Goal: Task Accomplishment & Management: Complete application form

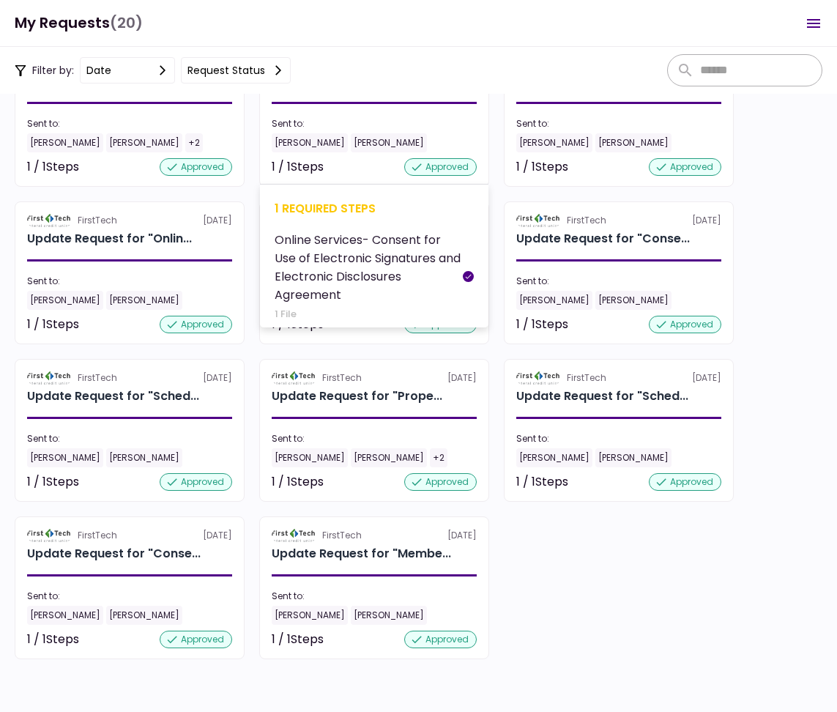
scroll to position [905, 0]
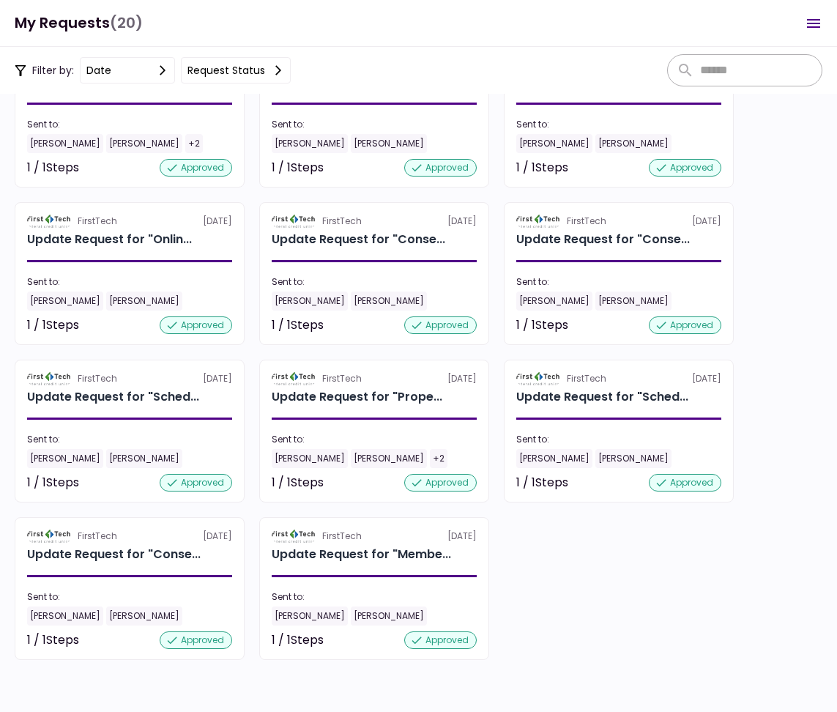
click at [809, 652] on div "FirstTech 10 Jul Update Request for "Annua... Sent to: Kate White Thomas White …" at bounding box center [419, 195] width 808 height 930
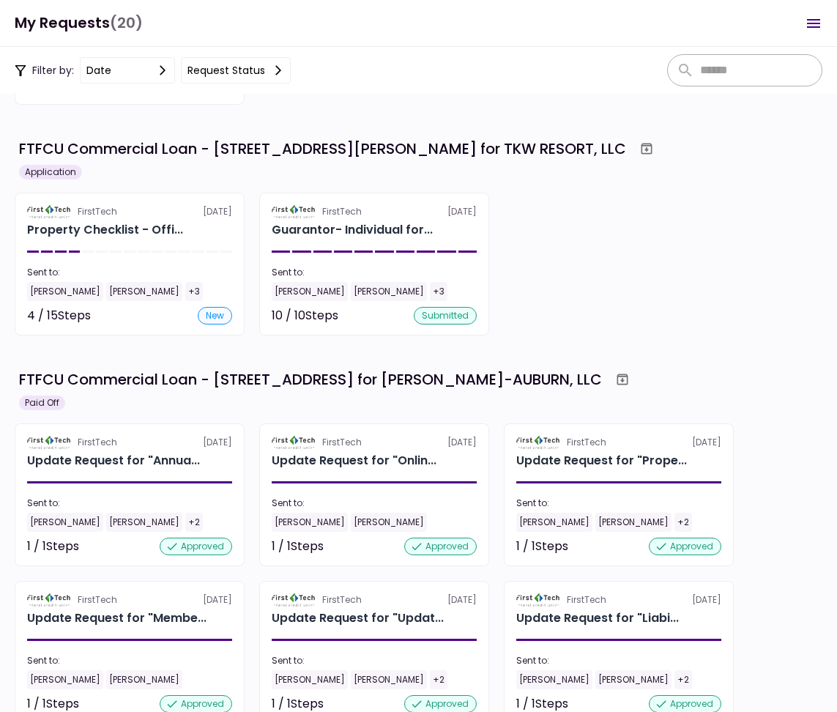
scroll to position [173, 0]
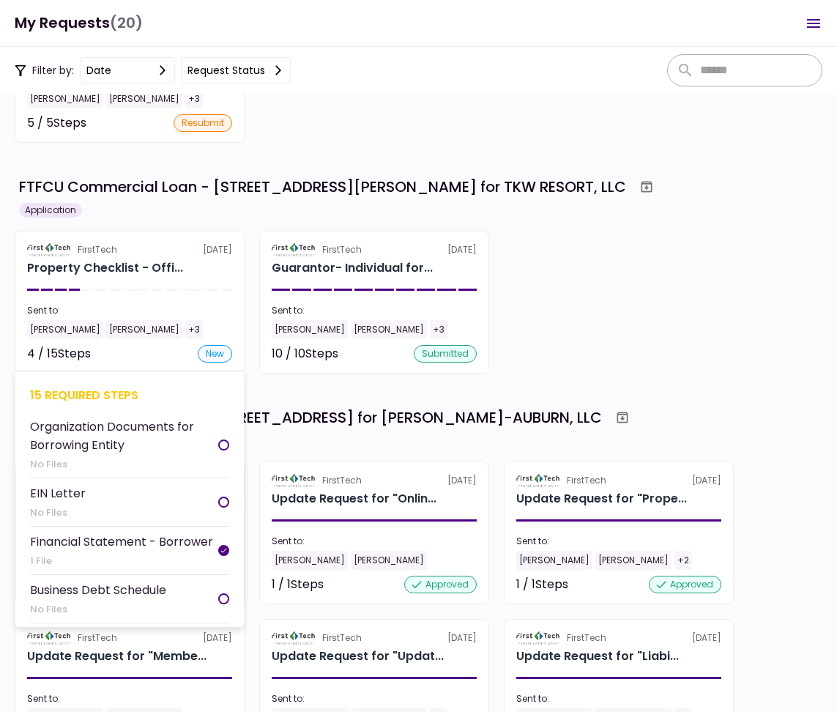
click at [208, 256] on div "FirstTech 18 Aug" at bounding box center [129, 249] width 205 height 13
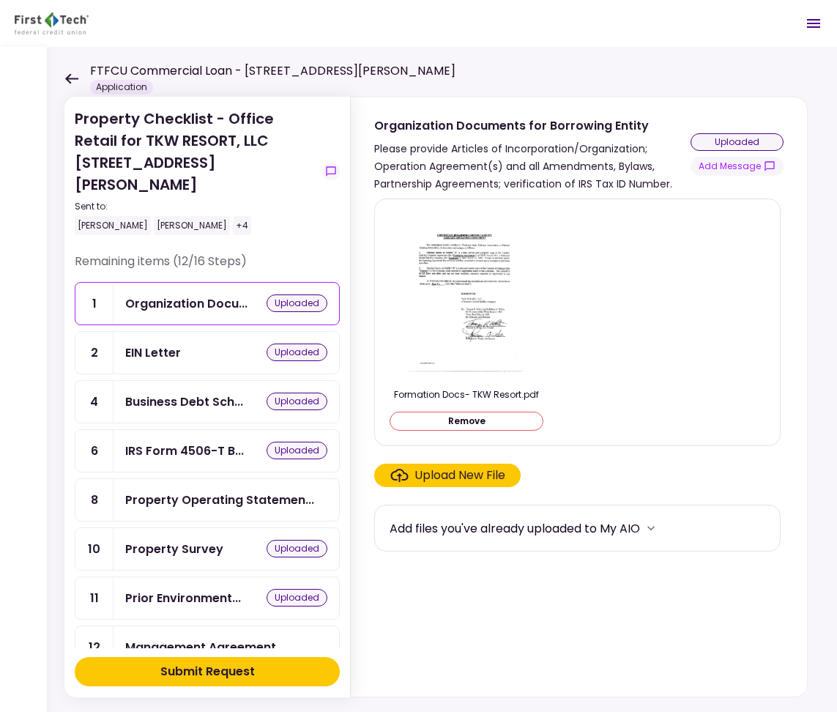
click at [67, 82] on icon at bounding box center [71, 78] width 14 height 11
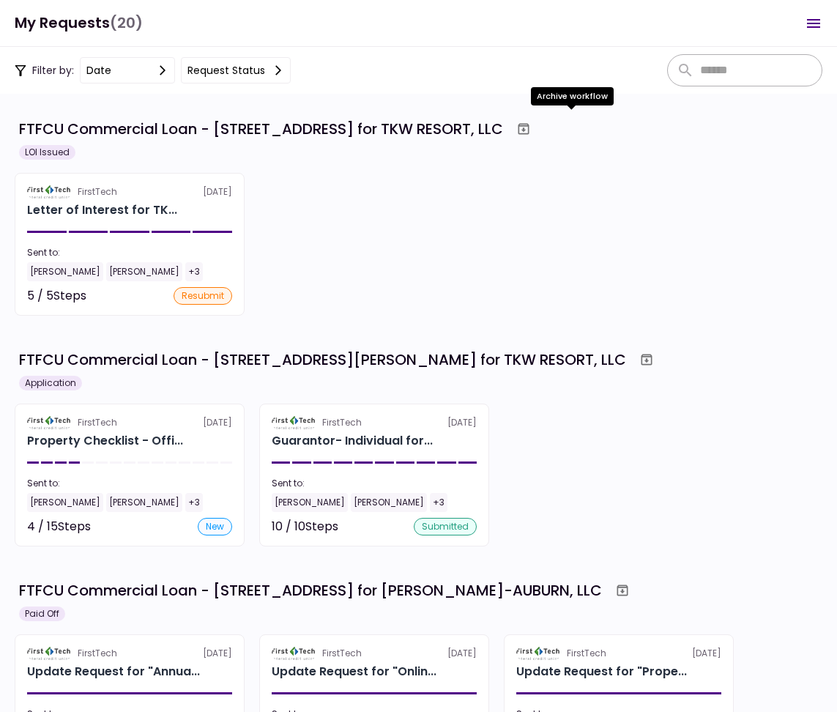
click at [531, 127] on icon "Archive workflow" at bounding box center [524, 129] width 15 height 15
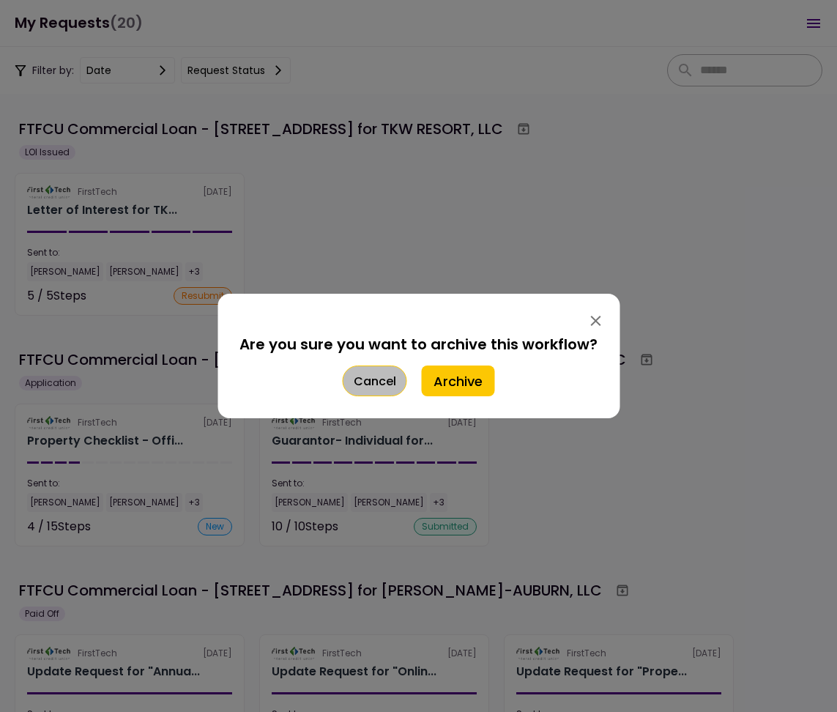
click at [375, 369] on button "Cancel" at bounding box center [375, 381] width 64 height 31
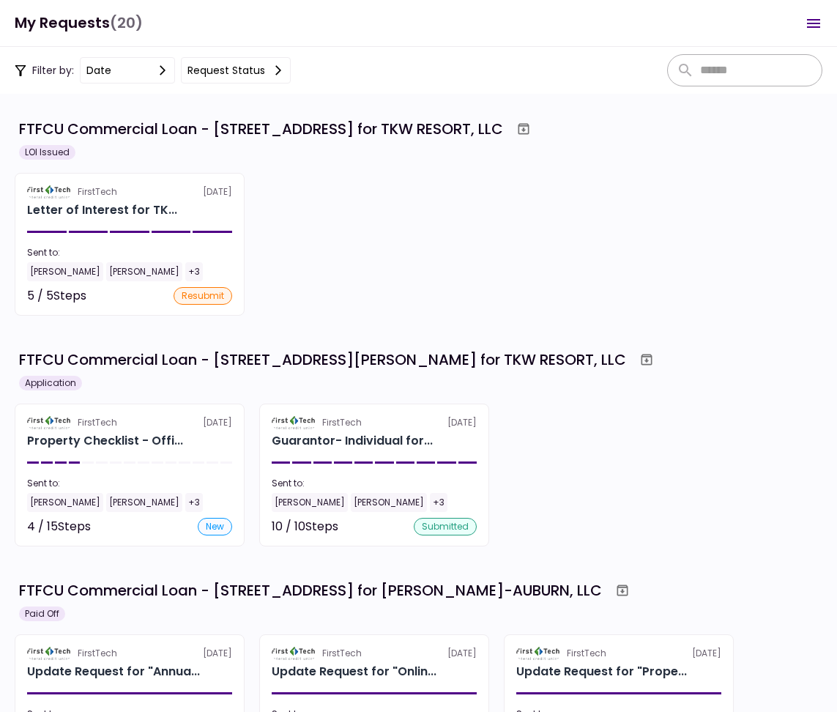
click at [337, 219] on div "FirstTech 18 Aug Letter of Interest for TK... Sent to: Tom White Kate White +3 …" at bounding box center [419, 244] width 808 height 143
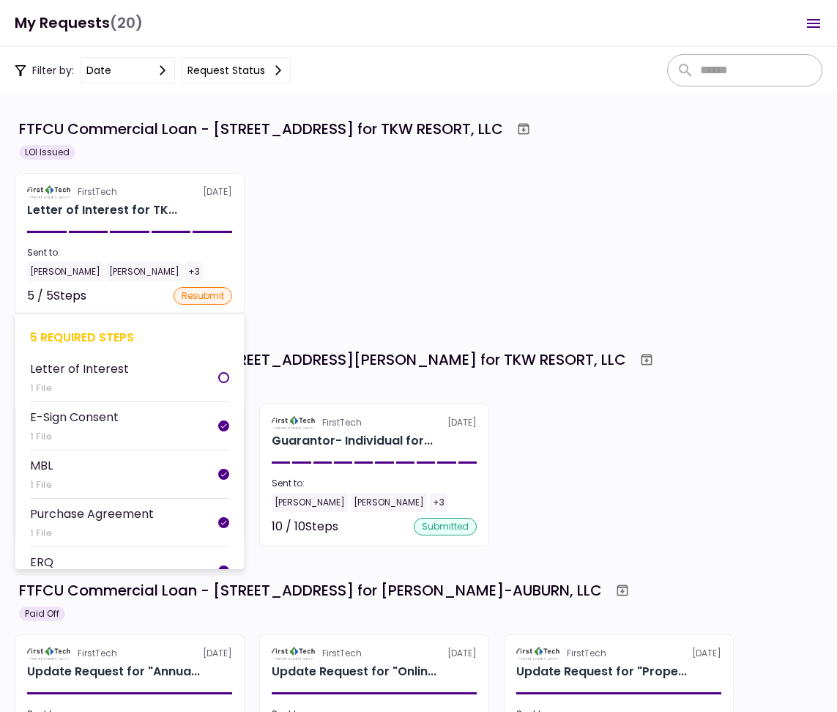
click at [79, 179] on section "FirstTech 18 Aug Letter of Interest for TK... Sent to: Tom White Kate White +3 …" at bounding box center [130, 244] width 230 height 143
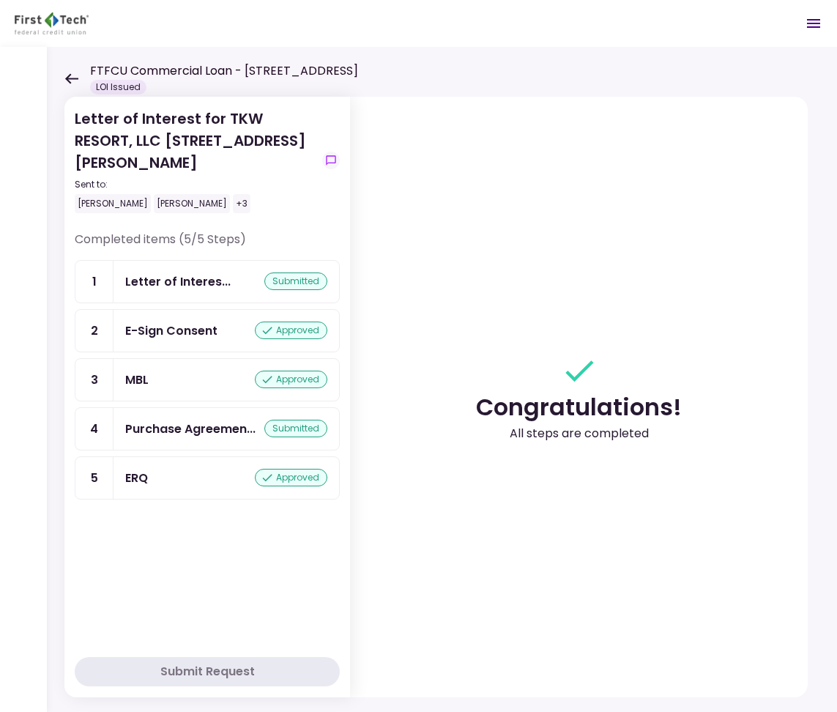
click at [72, 81] on icon at bounding box center [71, 78] width 14 height 11
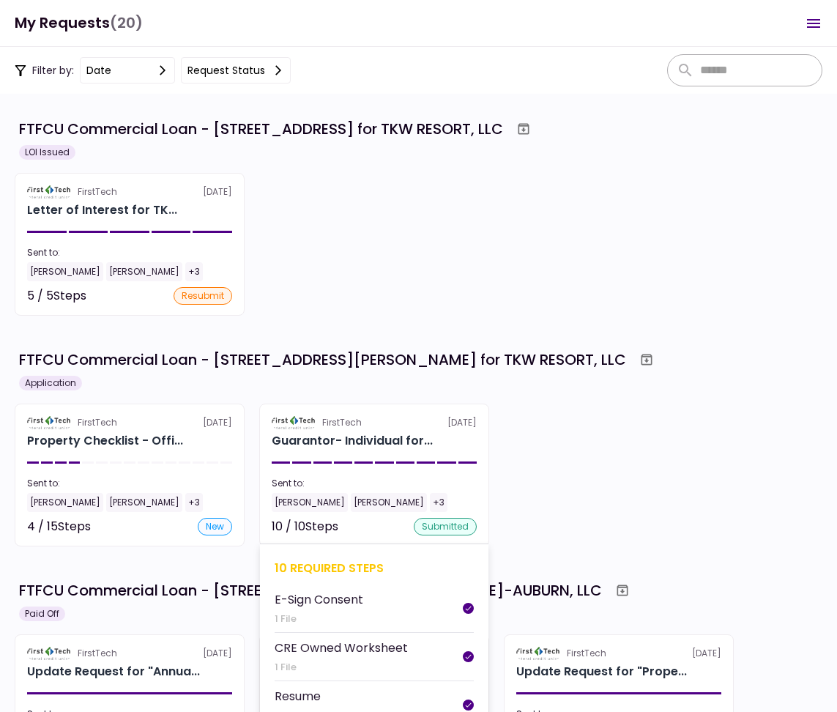
click at [465, 436] on div "Guarantor- Individual for..." at bounding box center [374, 441] width 205 height 18
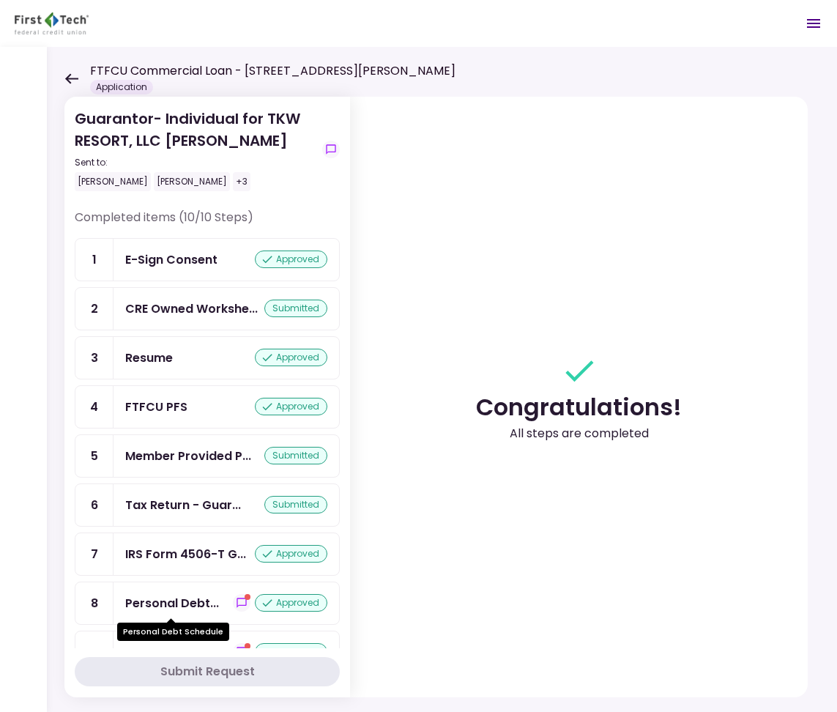
click at [170, 605] on div "Personal Debt..." at bounding box center [172, 603] width 94 height 18
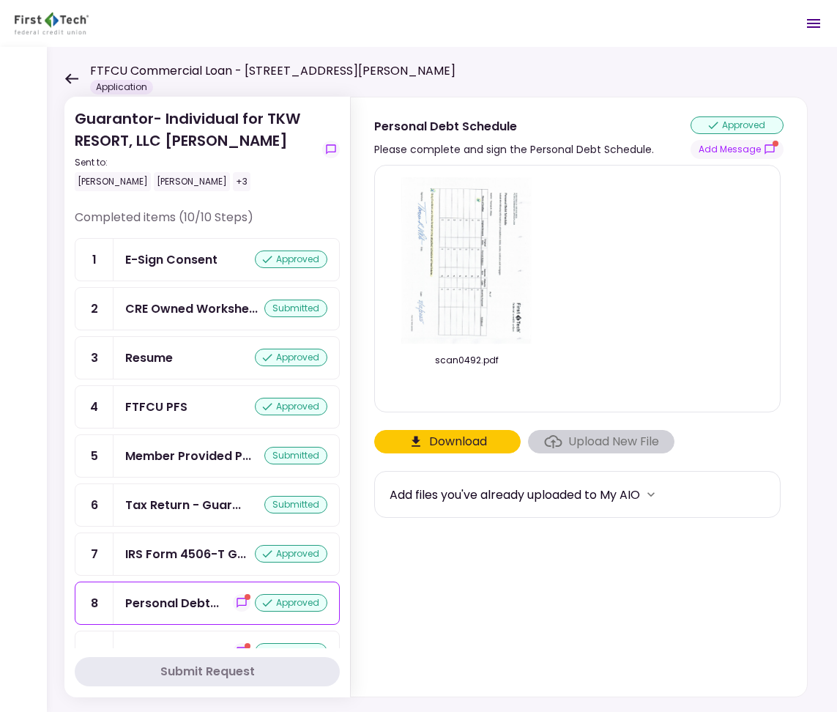
click at [67, 73] on icon at bounding box center [71, 78] width 14 height 11
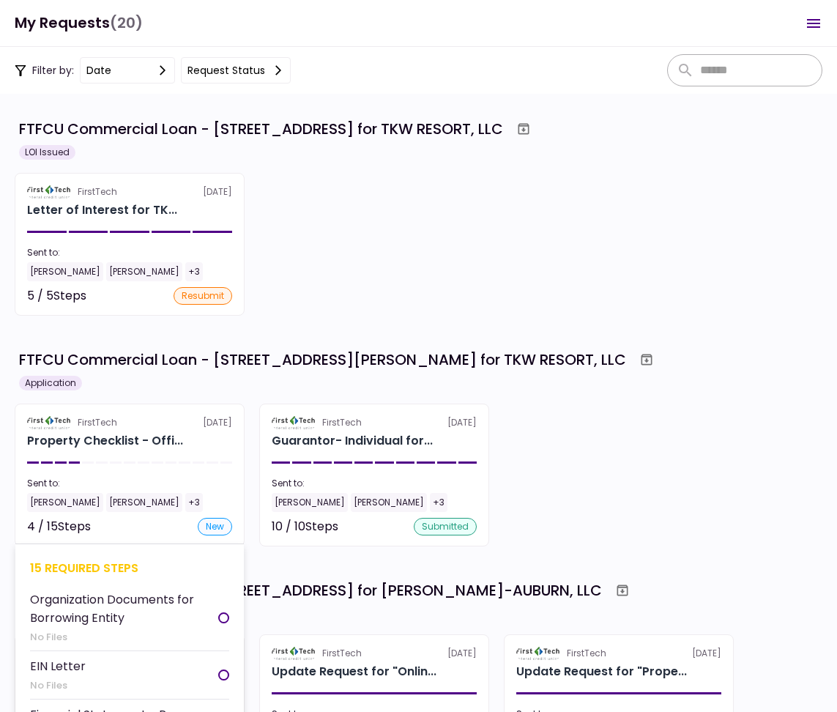
click at [185, 437] on div "Property Checklist - Offi..." at bounding box center [129, 441] width 205 height 18
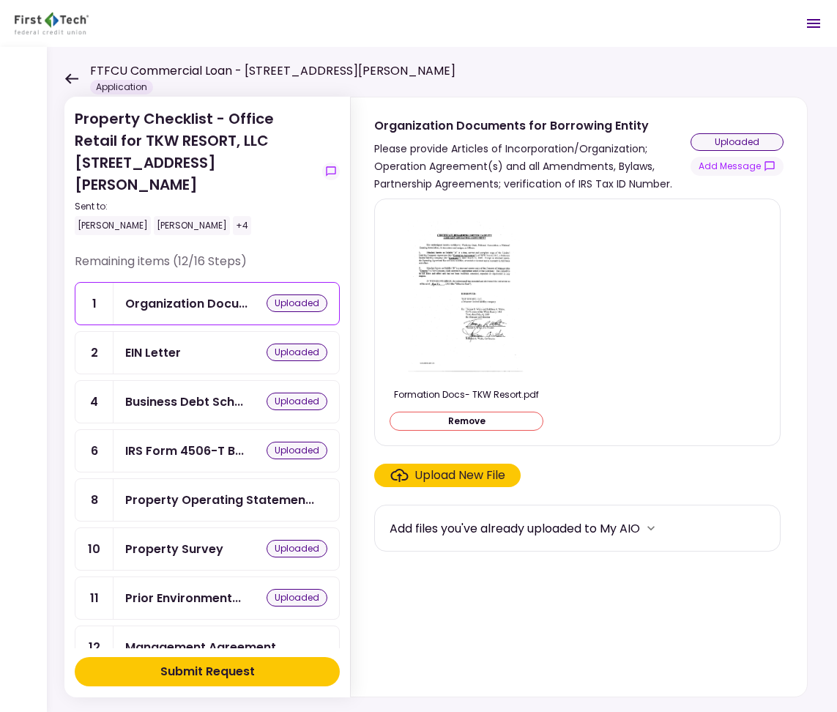
click at [70, 81] on icon at bounding box center [71, 78] width 13 height 10
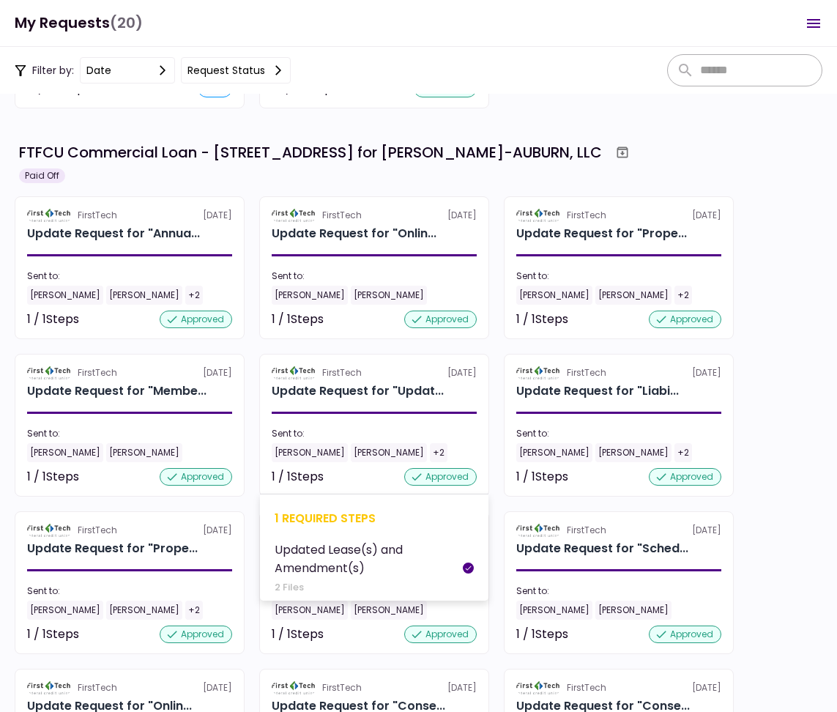
scroll to position [440, 0]
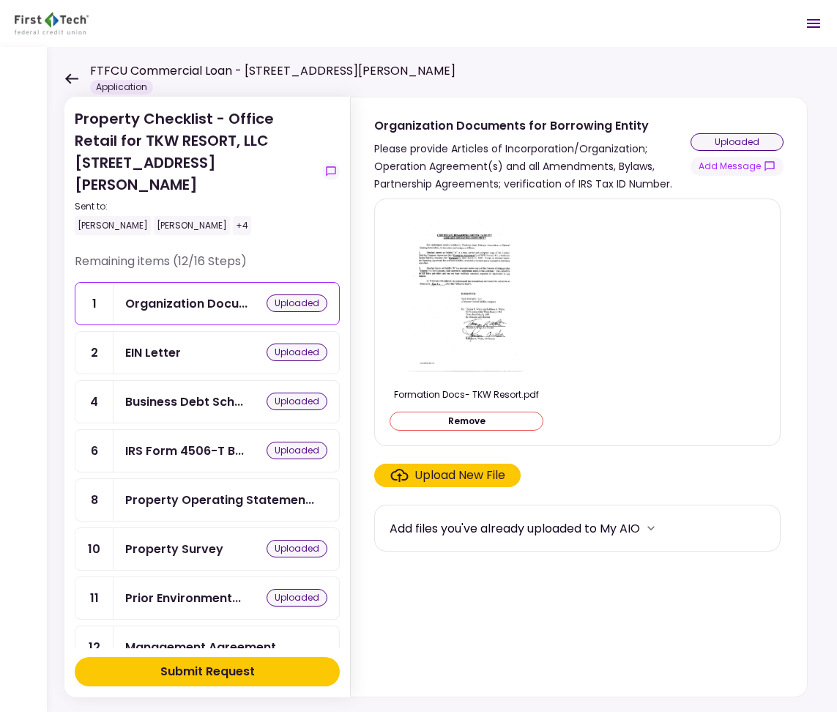
click at [70, 77] on icon at bounding box center [71, 78] width 14 height 11
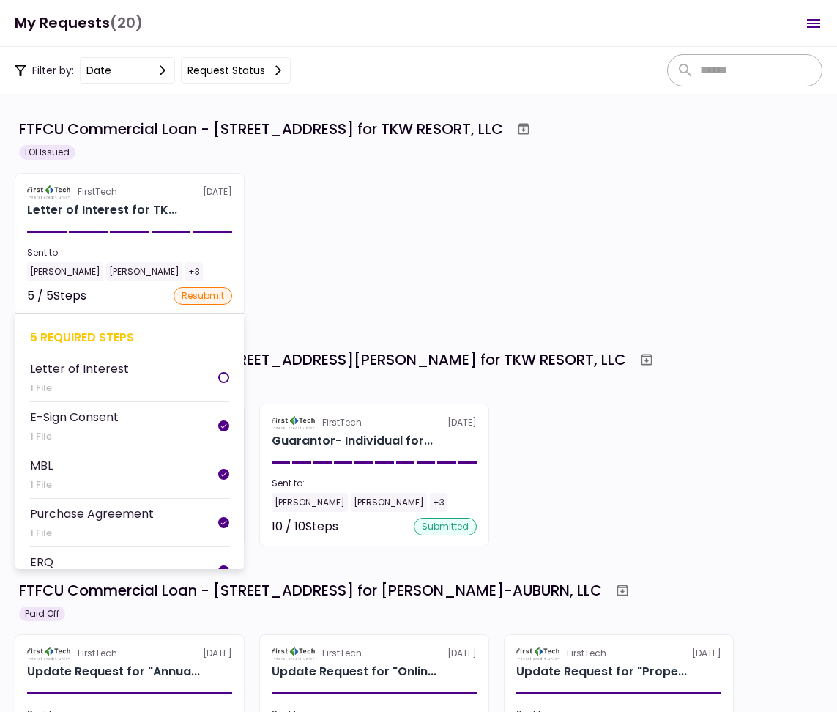
click at [163, 298] on div "5 / 5 Steps resubmit" at bounding box center [129, 296] width 205 height 18
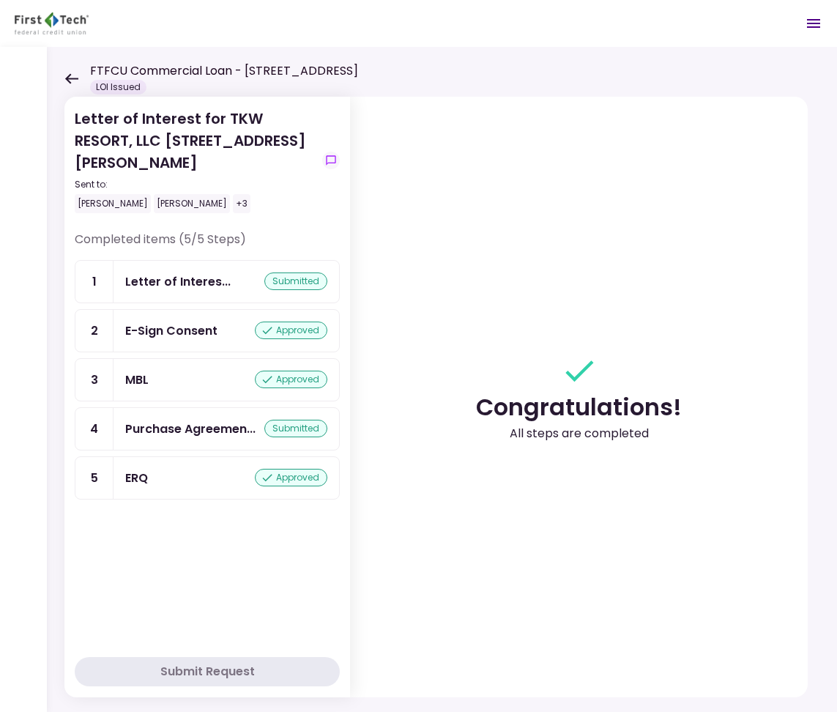
click at [62, 77] on div "Letter of Interest for TKW RESORT, LLC 2410 Charleston Highway Cayce Sent to: T…" at bounding box center [442, 379] width 791 height 665
click at [78, 75] on icon at bounding box center [71, 78] width 14 height 11
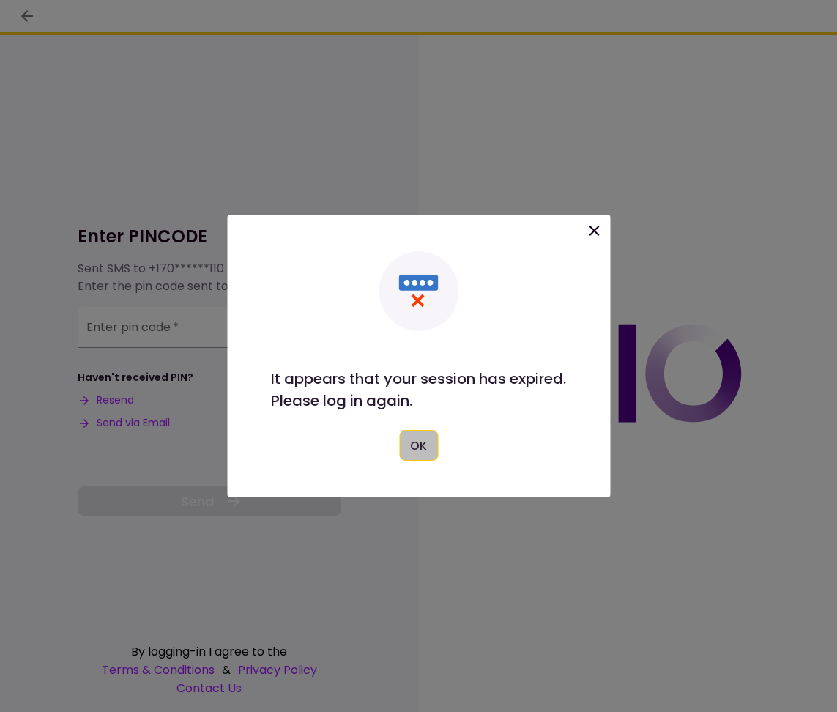
click at [421, 448] on button "OK" at bounding box center [418, 445] width 39 height 31
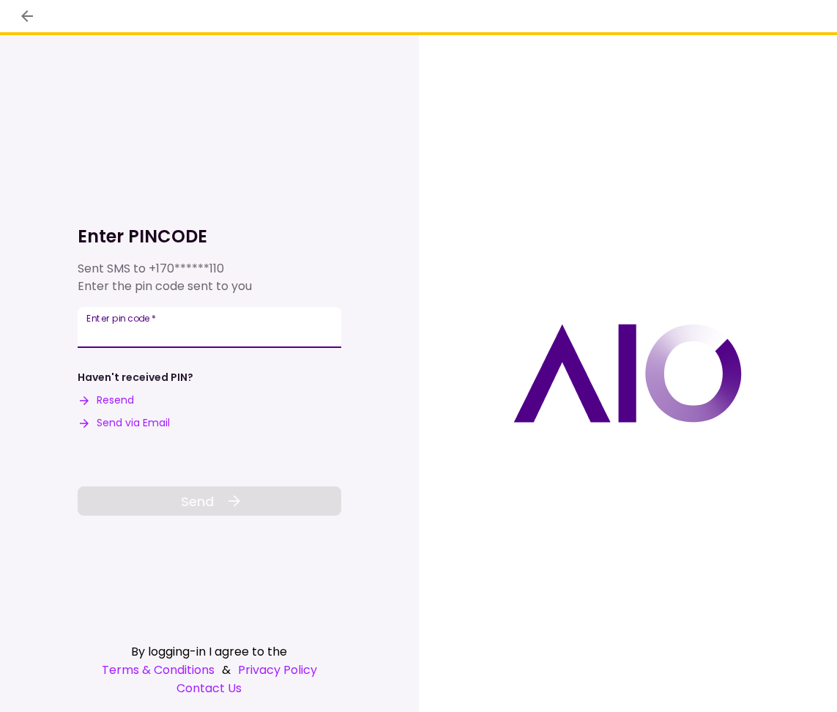
click at [114, 333] on input "Enter pin code   *" at bounding box center [210, 327] width 264 height 41
click at [122, 399] on button "Resend" at bounding box center [106, 400] width 56 height 15
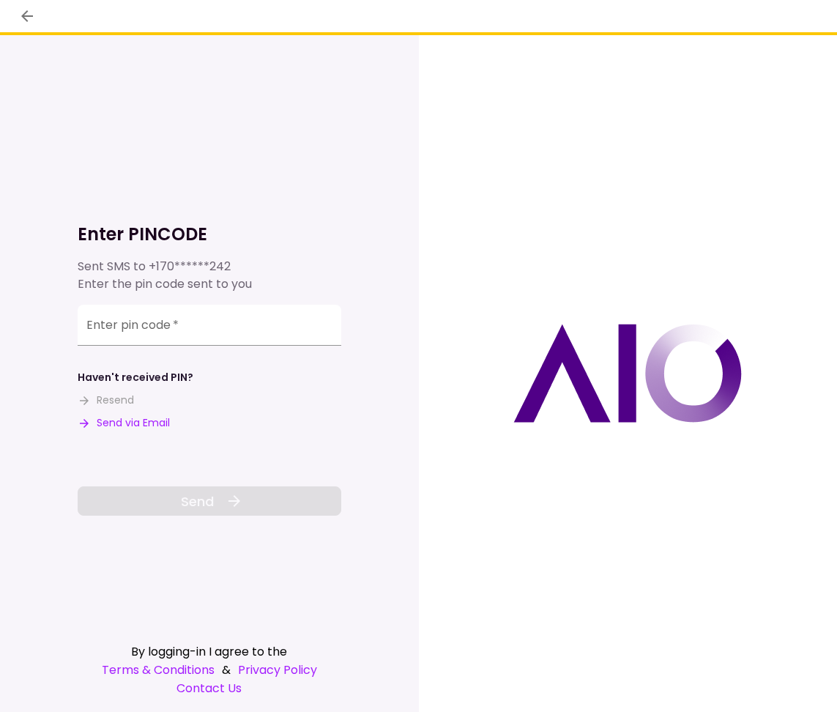
click at [137, 422] on button "Send via Email" at bounding box center [124, 422] width 92 height 15
click at [203, 315] on input "Enter pin code   *" at bounding box center [210, 325] width 264 height 41
click at [243, 330] on input "Enter pin code   *" at bounding box center [210, 327] width 264 height 41
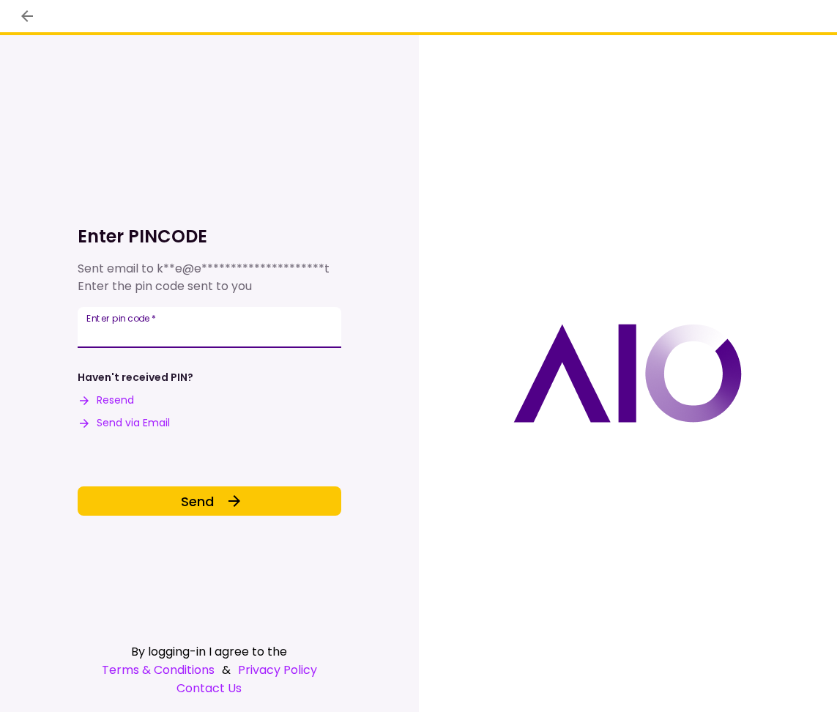
type input "******"
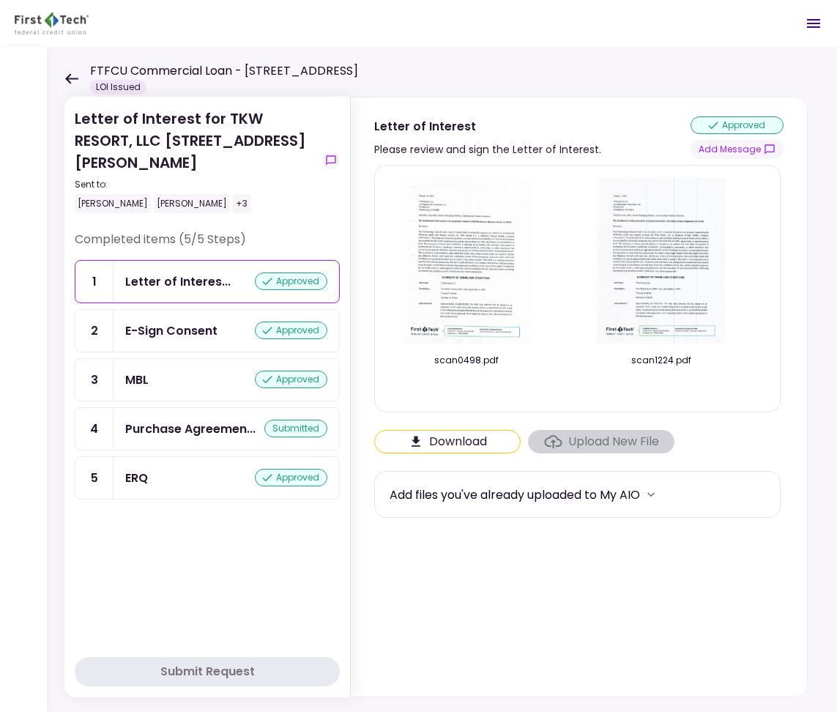
click at [75, 73] on icon at bounding box center [71, 78] width 14 height 11
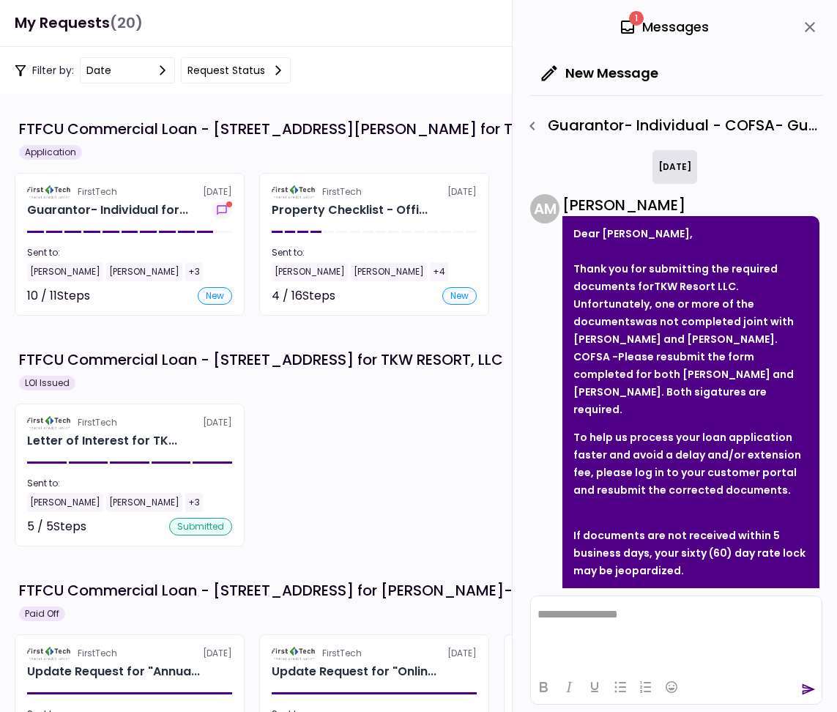
scroll to position [111, 0]
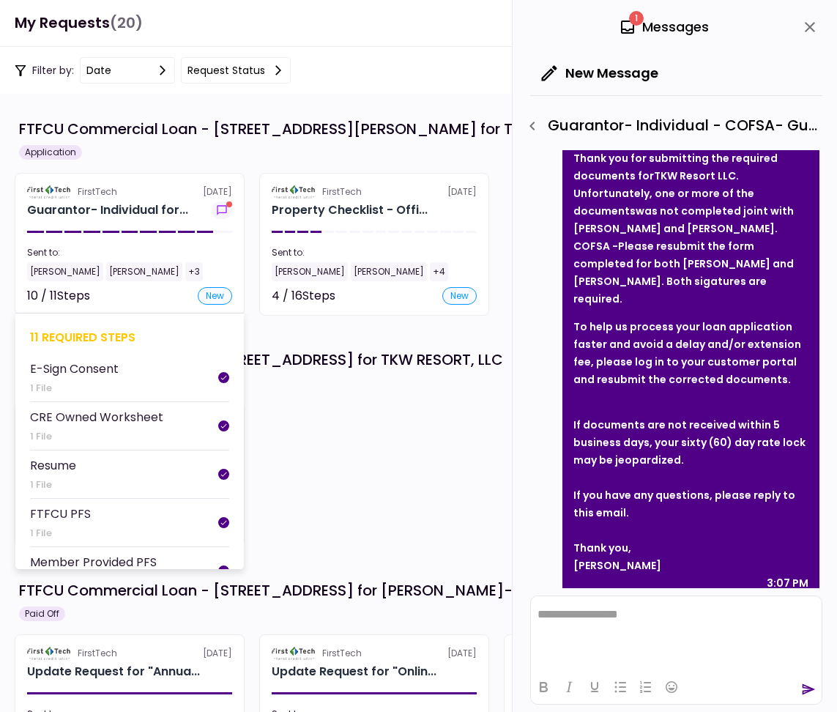
click at [157, 281] on div "[PERSON_NAME] [PERSON_NAME] +3" at bounding box center [129, 271] width 205 height 19
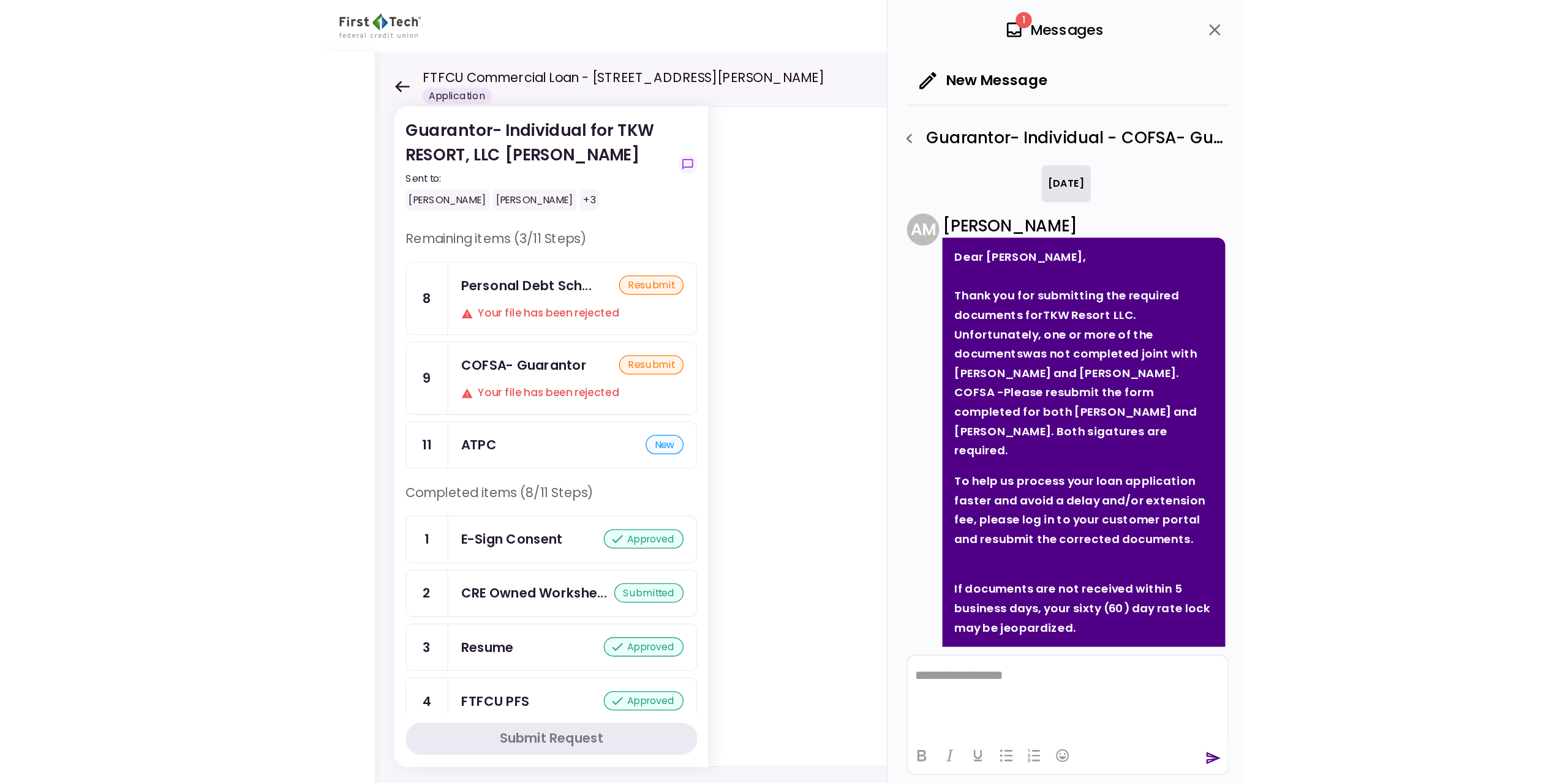
scroll to position [93, 0]
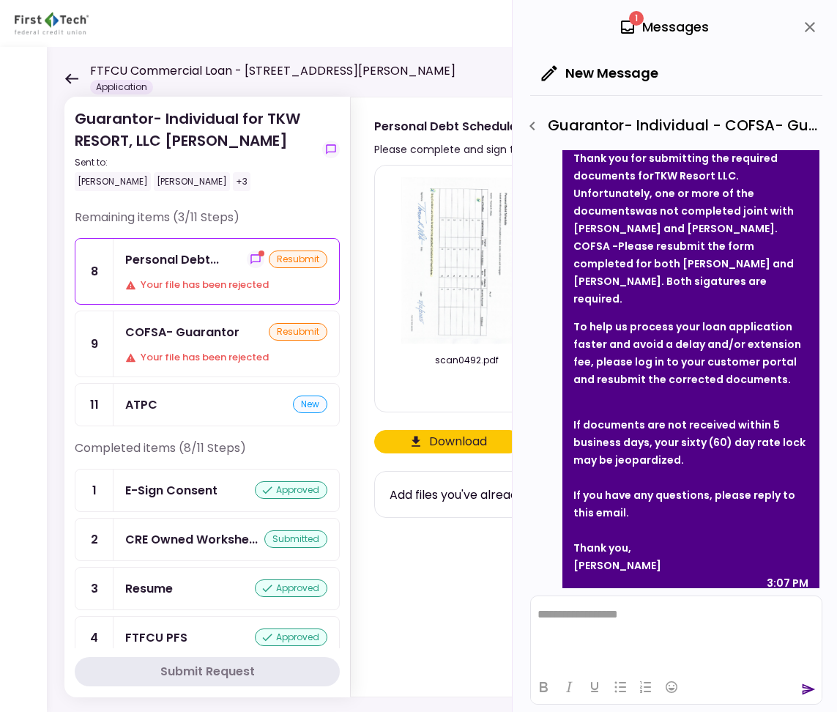
click at [198, 327] on div "COFSA- Guarantor" at bounding box center [182, 332] width 114 height 18
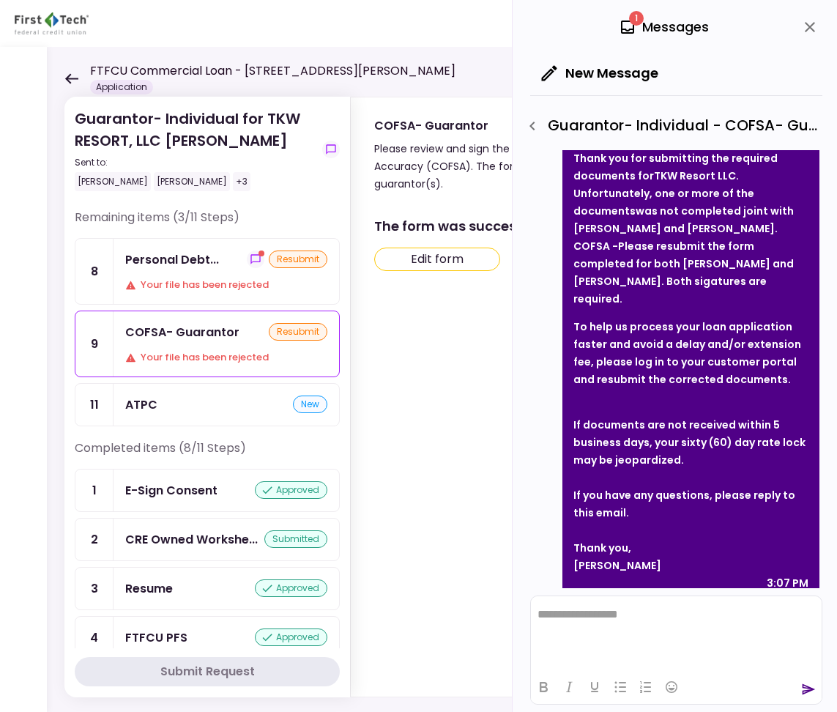
click at [451, 258] on button "Edit form" at bounding box center [437, 259] width 126 height 23
click at [533, 120] on icon "button" at bounding box center [533, 126] width 18 height 18
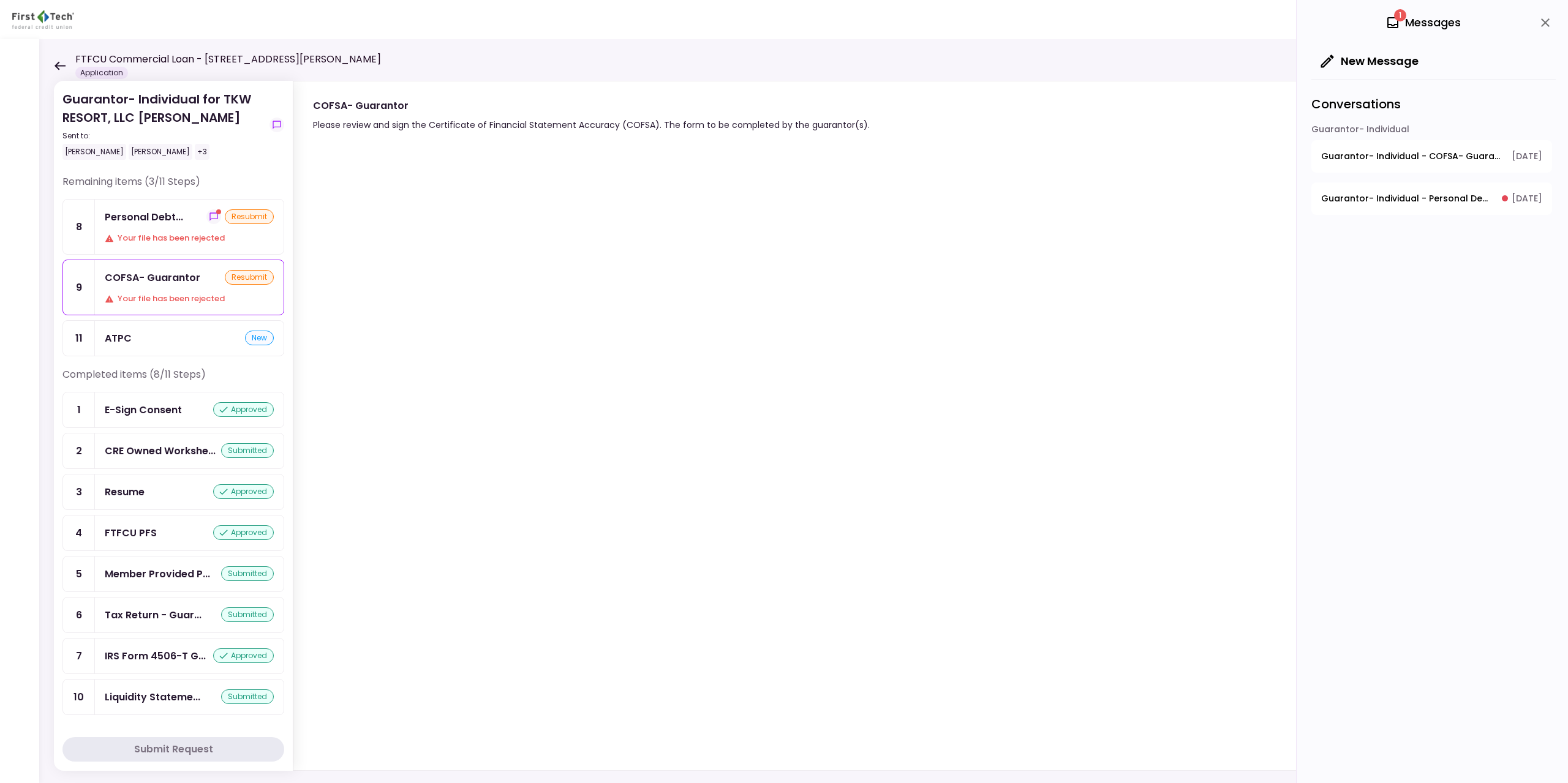
click at [242, 281] on div "resubmit" at bounding box center [249, 277] width 49 height 15
click at [139, 299] on div "Your file has been rejected" at bounding box center [189, 298] width 169 height 13
click at [133, 227] on div "Personal Debt... resubmit Your file has been rejected" at bounding box center [190, 226] width 189 height 54
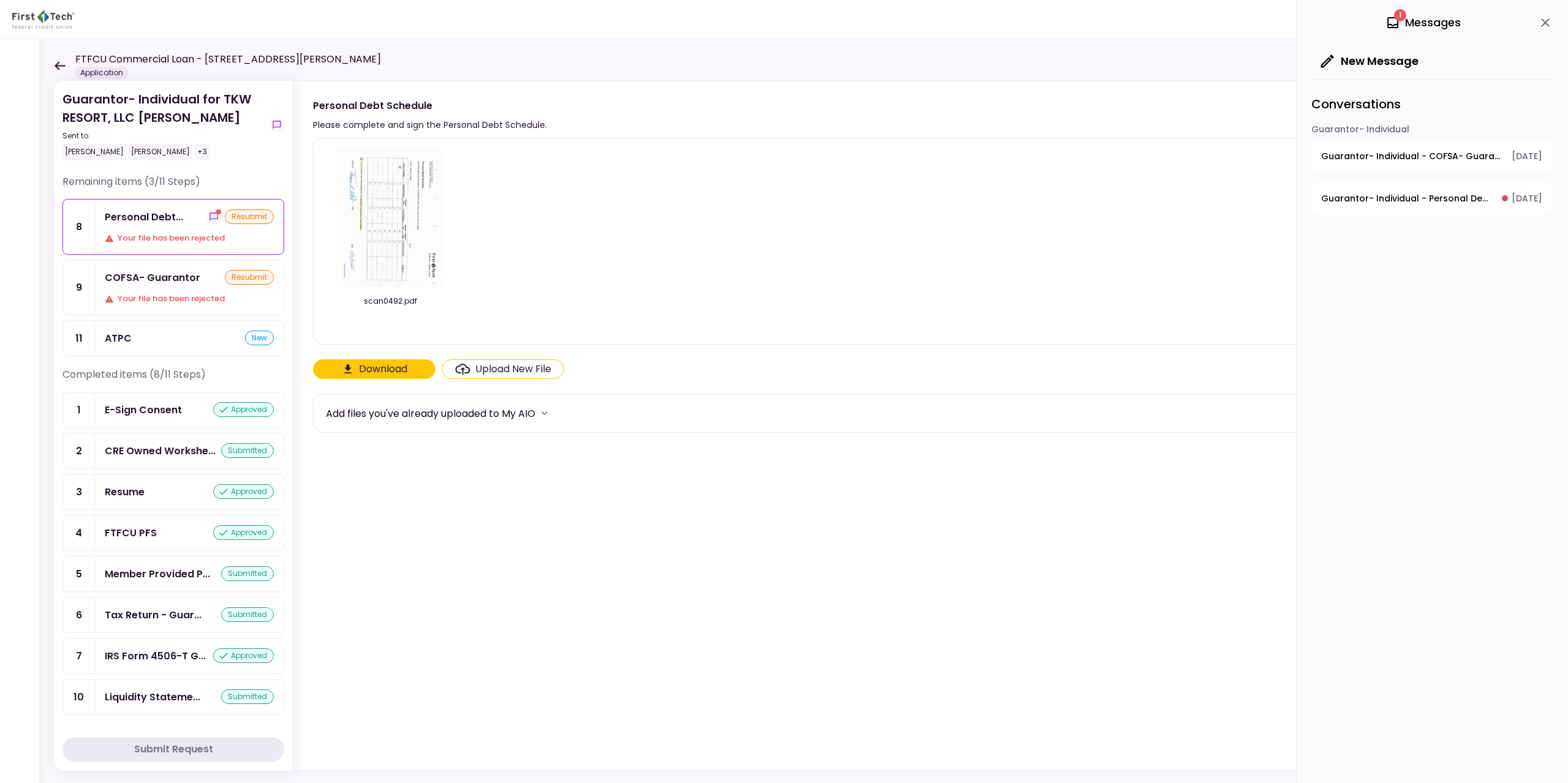
click at [393, 223] on img at bounding box center [389, 218] width 109 height 140
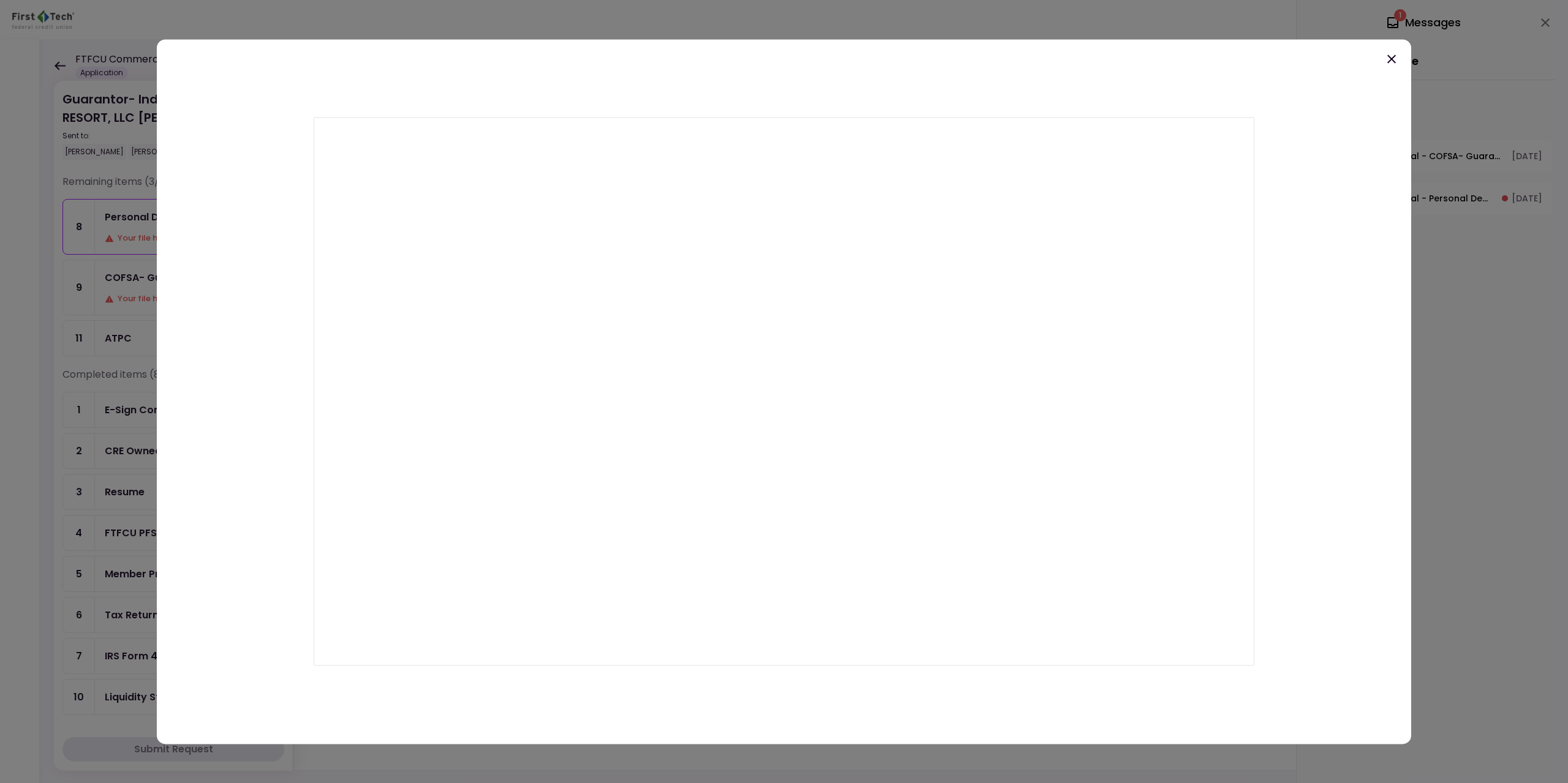
click at [700, 59] on icon at bounding box center [1391, 58] width 8 height 8
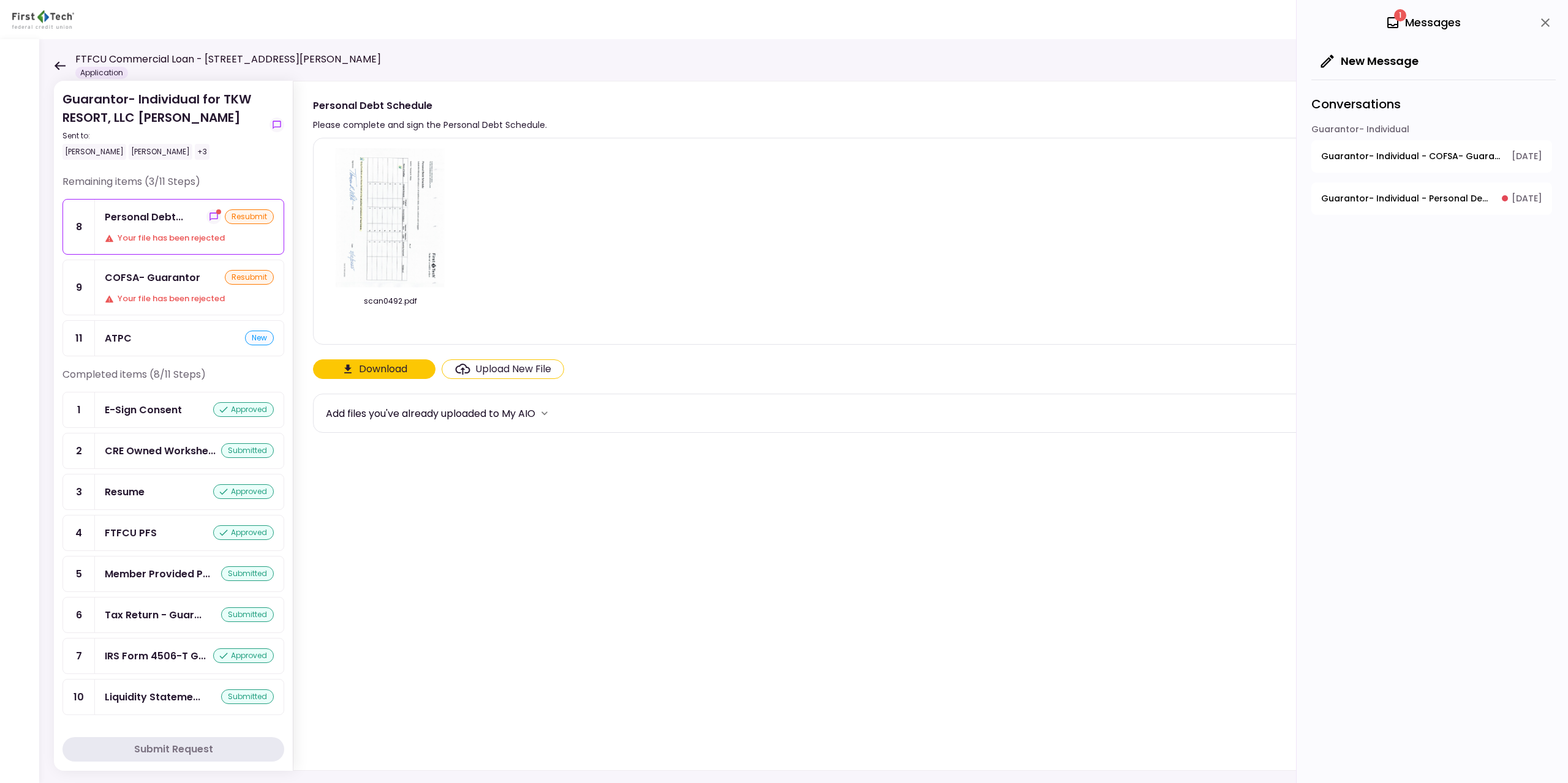
click at [176, 287] on div "COFSA- Guarantor resubmit Your file has been rejected" at bounding box center [190, 287] width 189 height 54
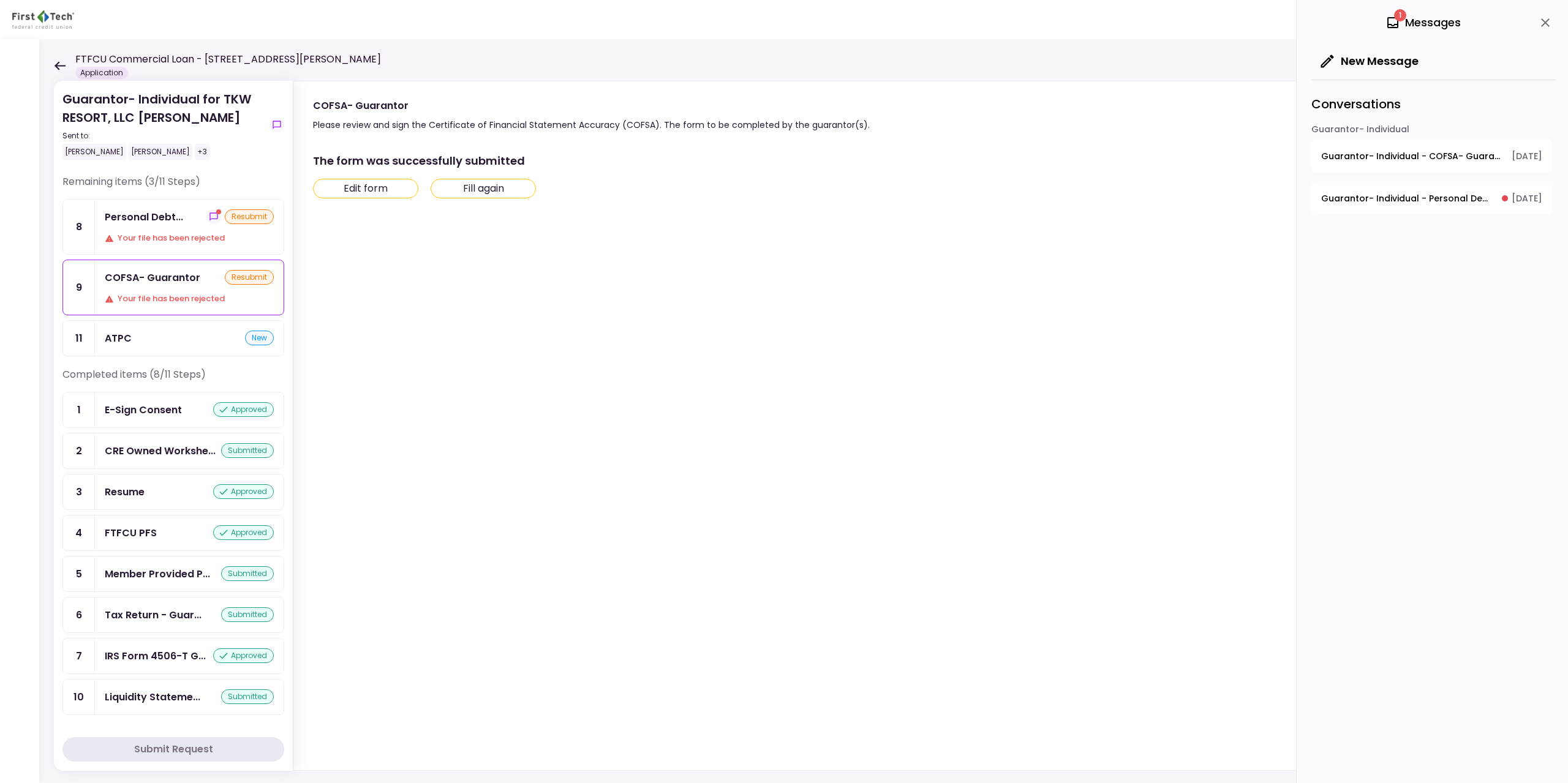
click at [358, 191] on button "Edit form" at bounding box center [365, 188] width 105 height 19
click at [700, 151] on span "Guarantor- Individual - COFSA- Guarantor" at bounding box center [1412, 156] width 182 height 13
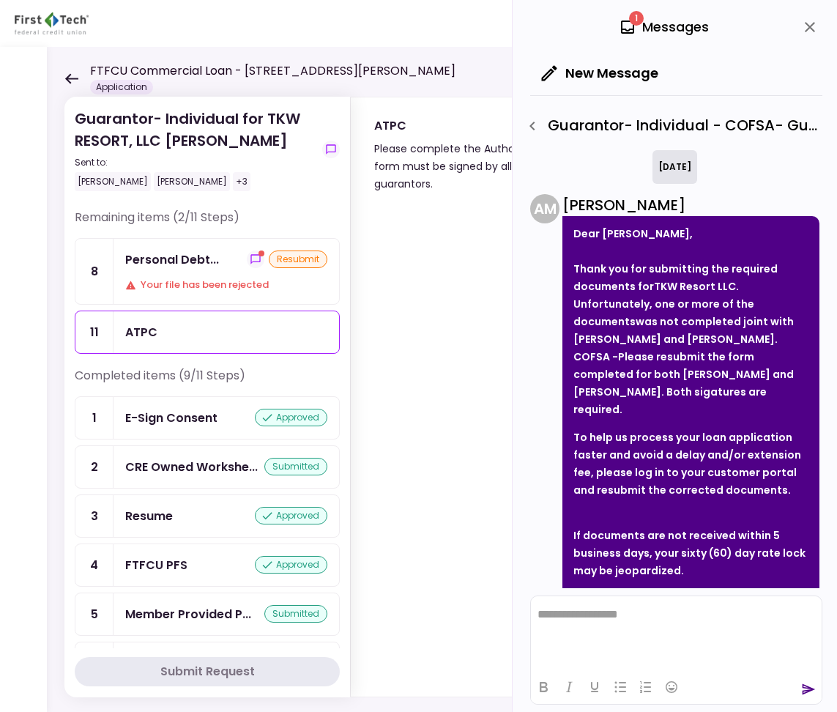
click at [69, 78] on icon at bounding box center [71, 78] width 13 height 10
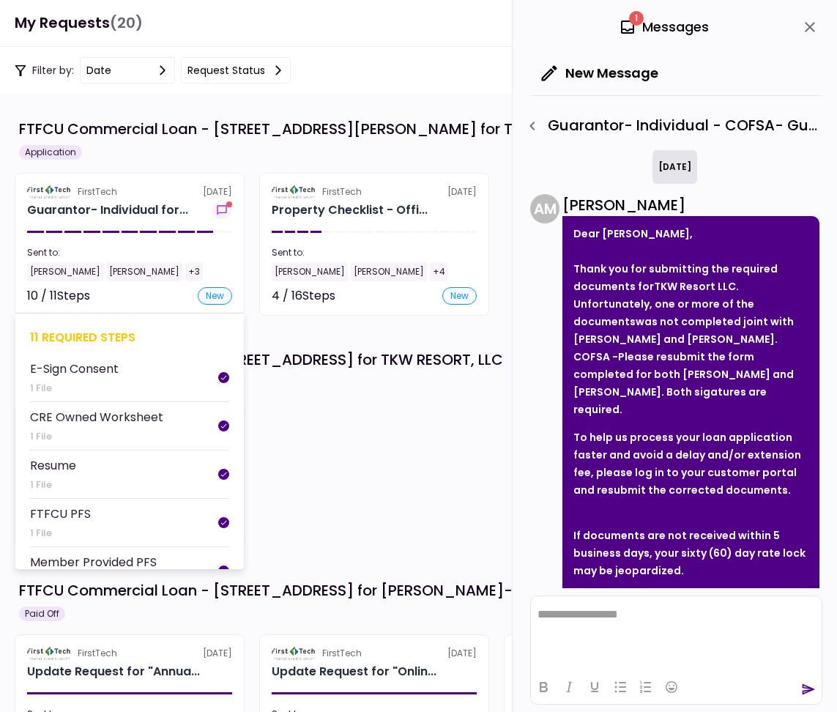
click at [127, 248] on div "Sent to:" at bounding box center [129, 252] width 205 height 13
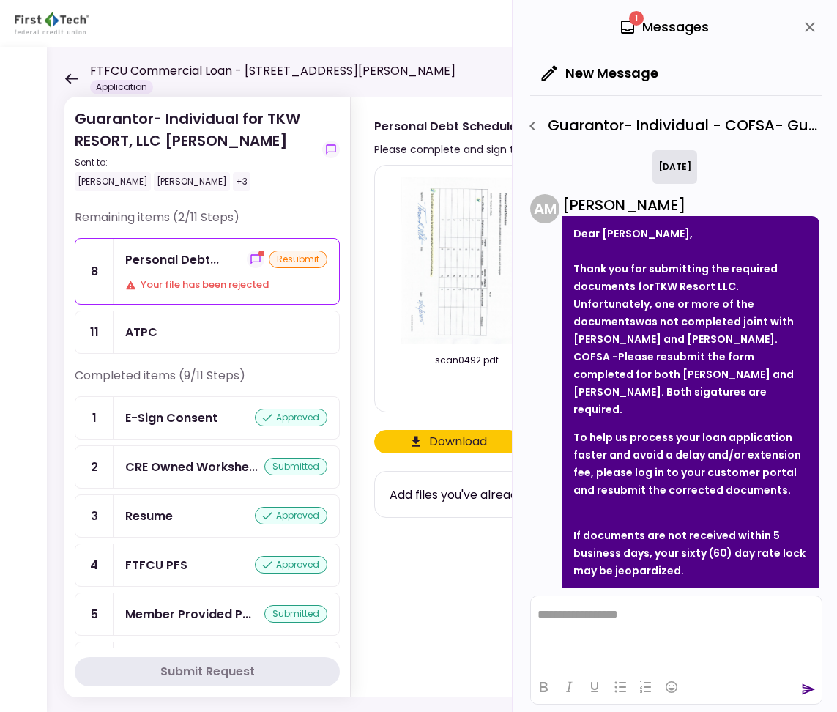
click at [70, 81] on icon at bounding box center [71, 78] width 14 height 11
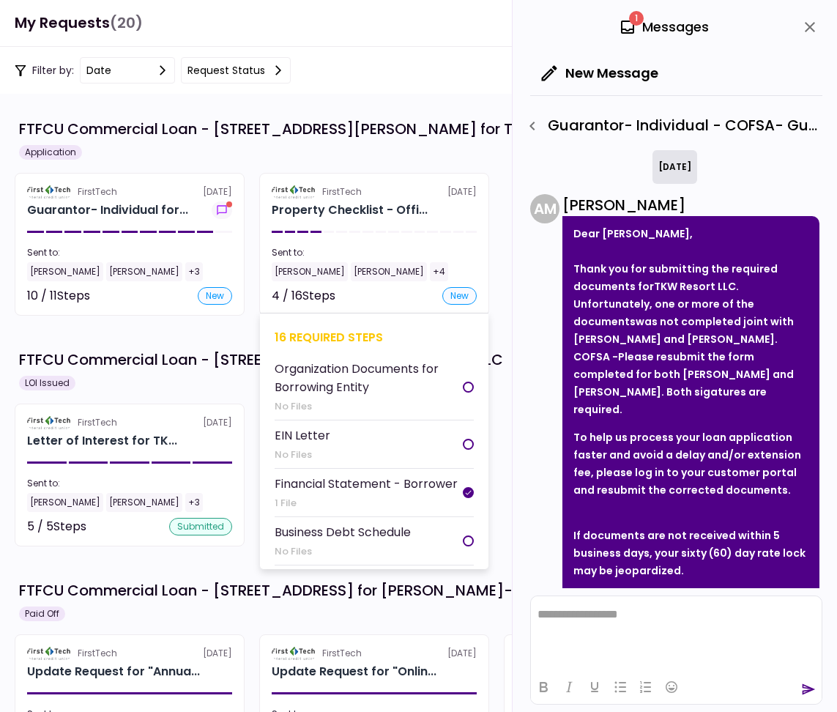
click at [393, 289] on div "4 / 16 Steps new" at bounding box center [374, 296] width 205 height 18
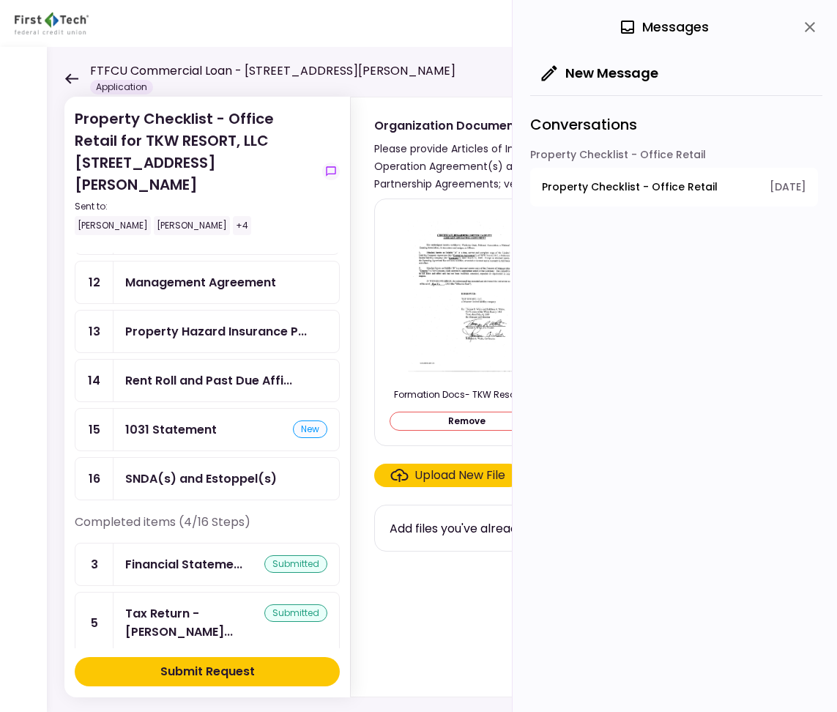
scroll to position [366, 0]
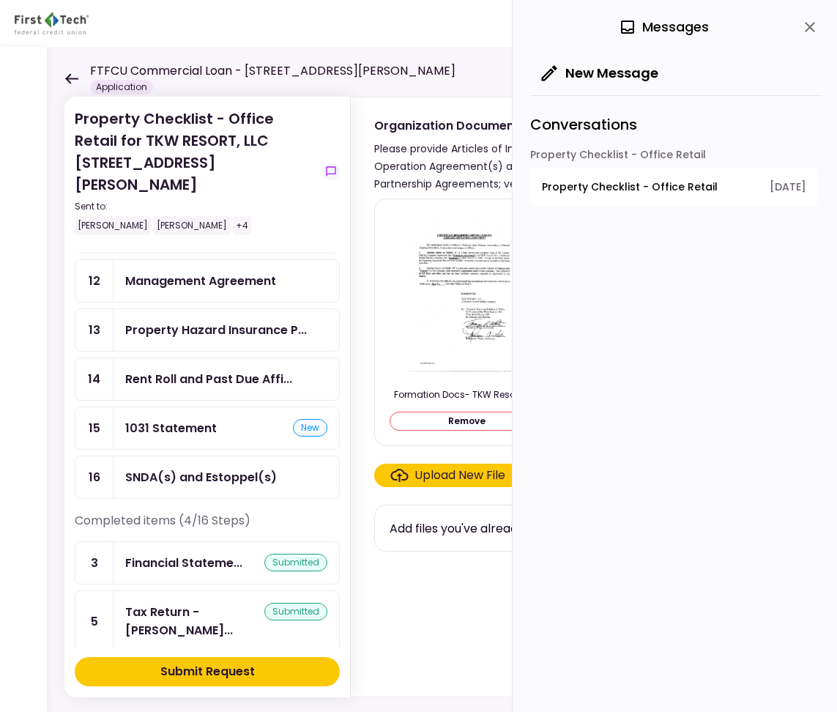
click at [229, 419] on div "1031 Statement new" at bounding box center [226, 428] width 202 height 18
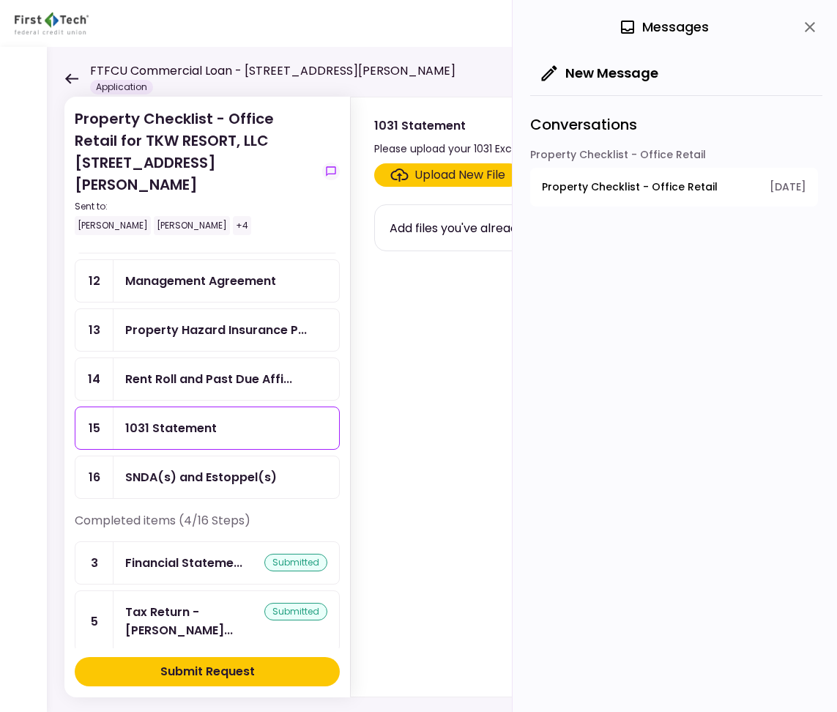
click at [230, 321] on div "Property Hazard Insurance P..." at bounding box center [227, 330] width 226 height 42
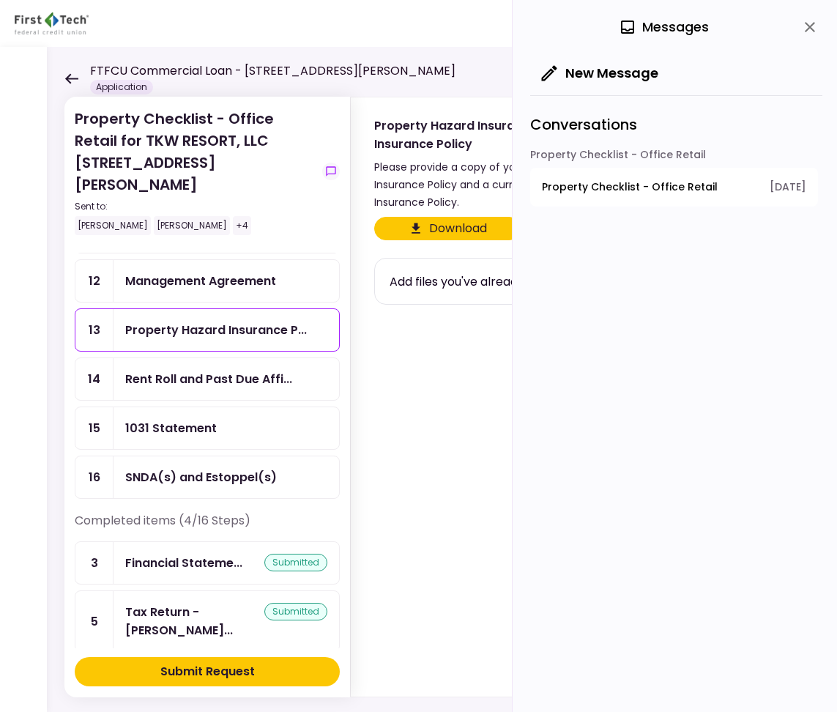
click at [808, 22] on icon "close" at bounding box center [811, 27] width 18 height 18
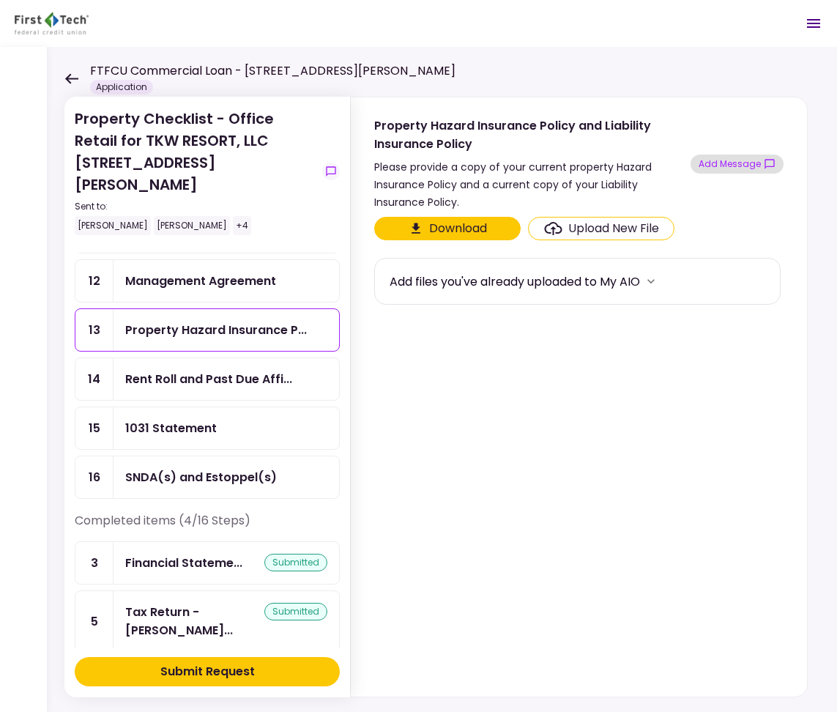
click at [764, 161] on icon "show-messages" at bounding box center [770, 164] width 12 height 12
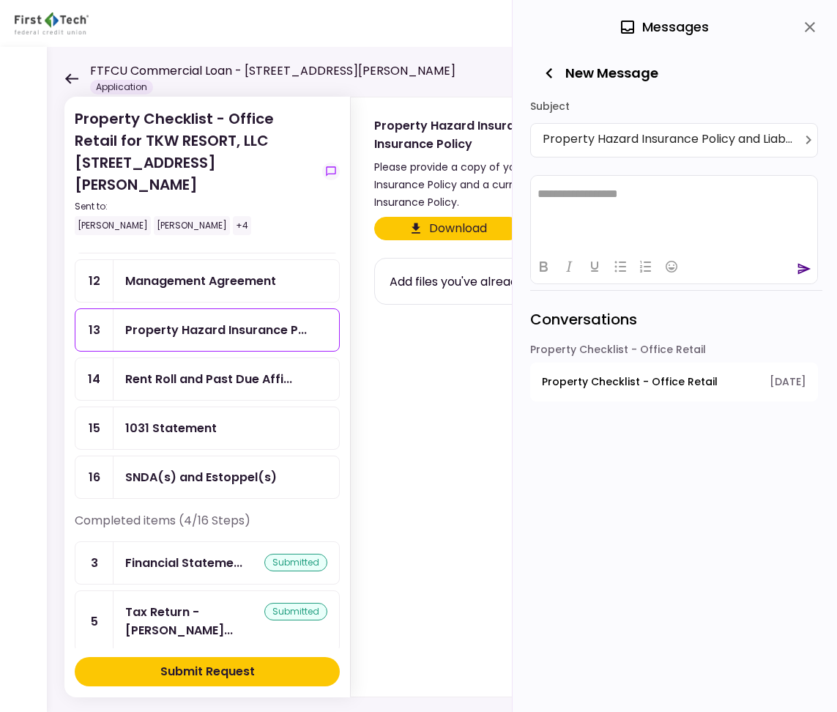
click at [580, 202] on html "**********" at bounding box center [674, 193] width 286 height 37
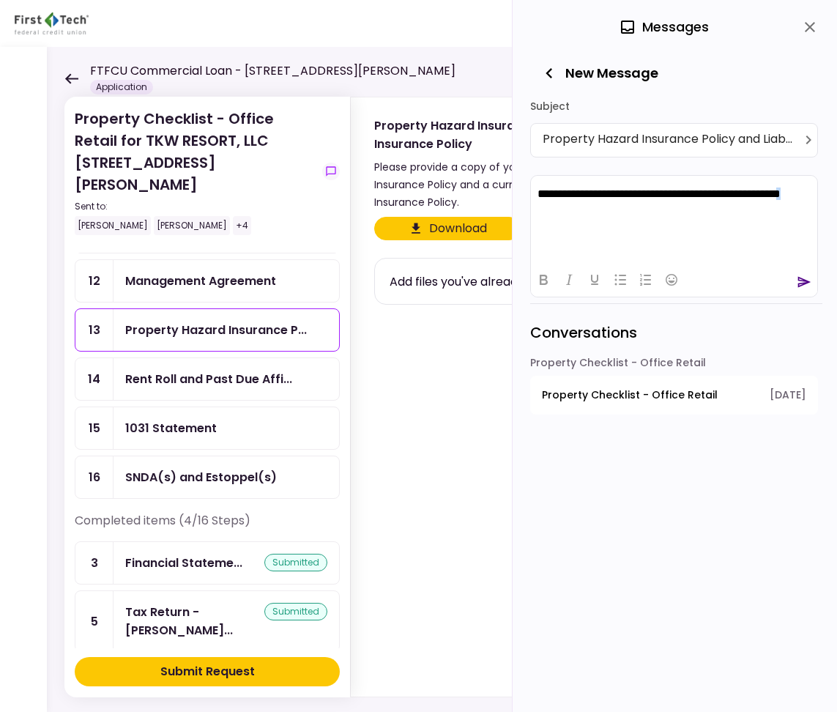
drag, startPoint x: 559, startPoint y: 205, endPoint x: 1037, endPoint y: 384, distance: 510.0
click at [531, 208] on html "**********" at bounding box center [674, 200] width 286 height 50
click at [443, 352] on section "Download Upload New File Add files you've already uploaded to My AIO" at bounding box center [579, 454] width 410 height 474
click at [814, 32] on icon "close" at bounding box center [811, 27] width 18 height 18
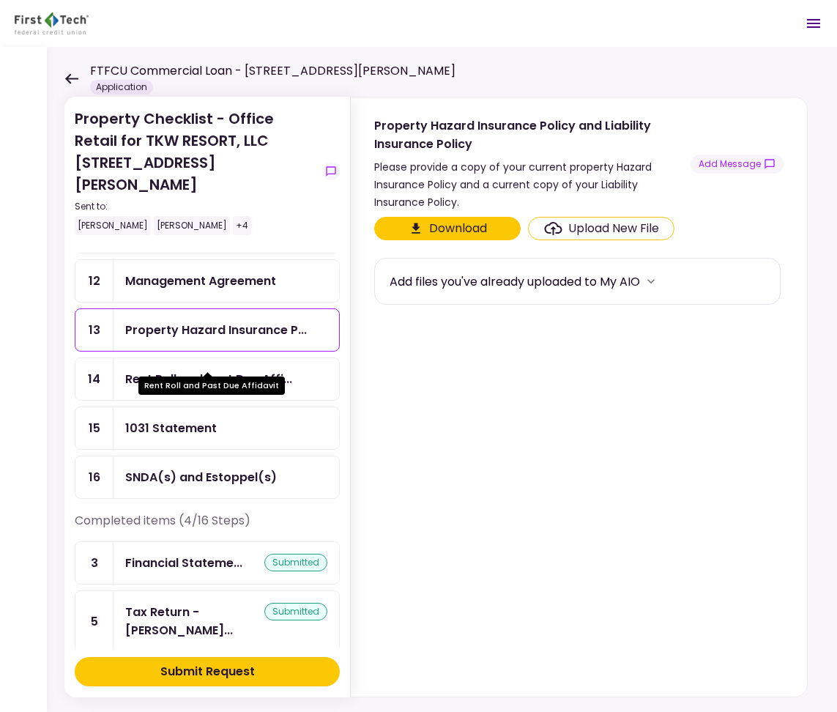
click at [184, 370] on div "Rent Roll and Past Due Affi..." at bounding box center [208, 379] width 167 height 18
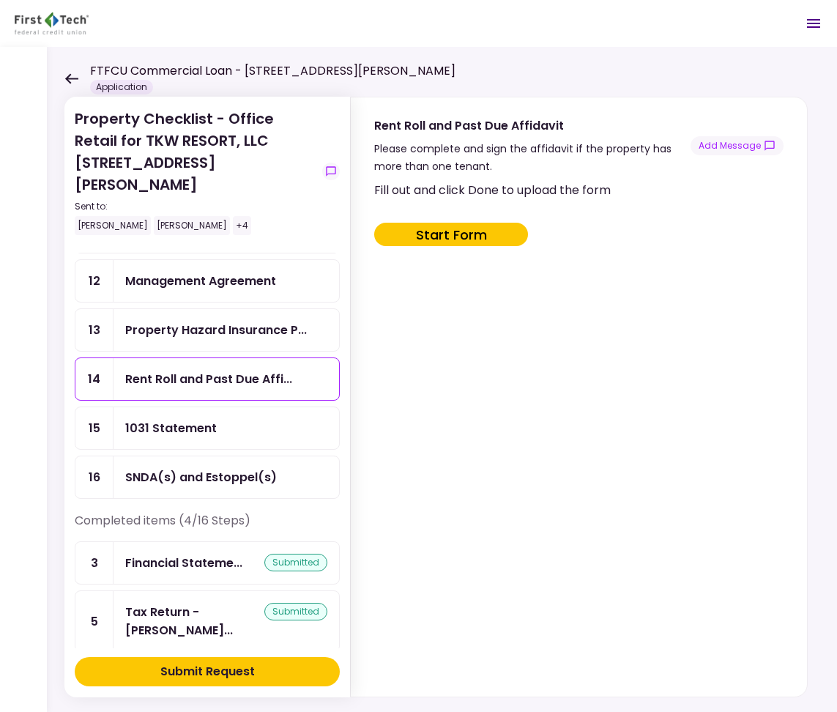
click at [445, 234] on button "Start Form" at bounding box center [451, 234] width 154 height 23
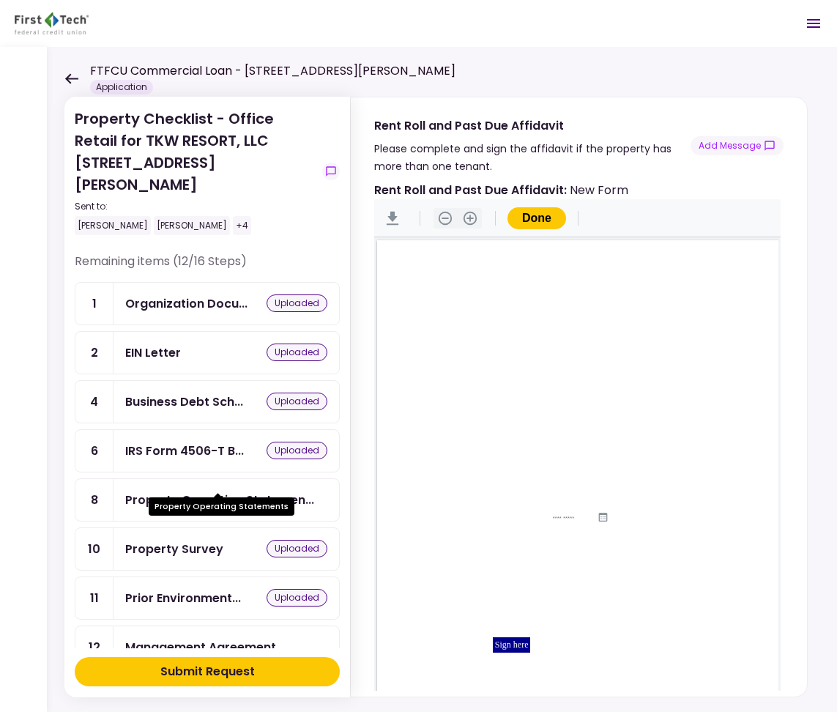
click at [248, 491] on div "Property Operating Statemen..." at bounding box center [219, 500] width 189 height 18
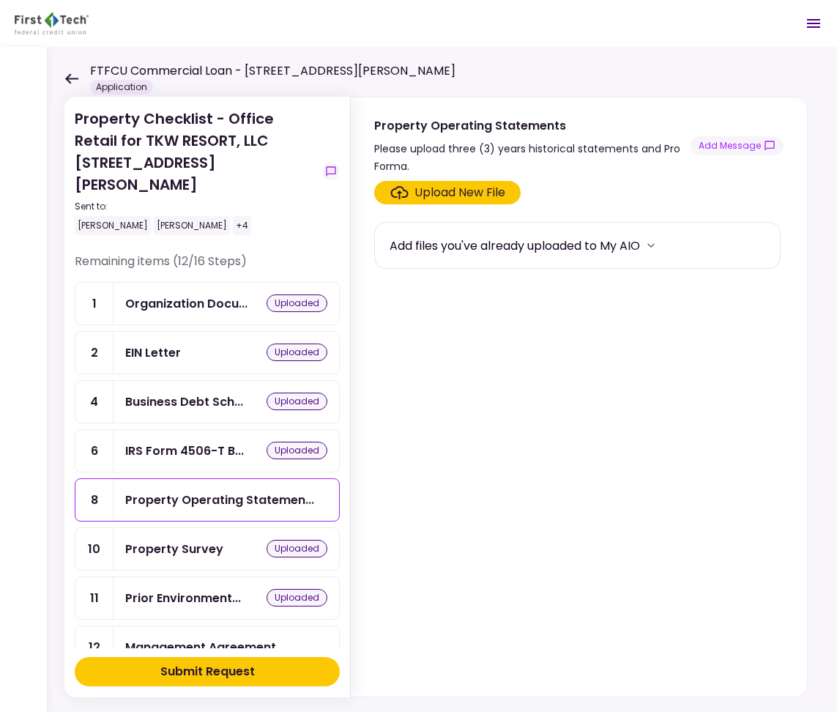
click at [78, 79] on icon at bounding box center [71, 78] width 13 height 10
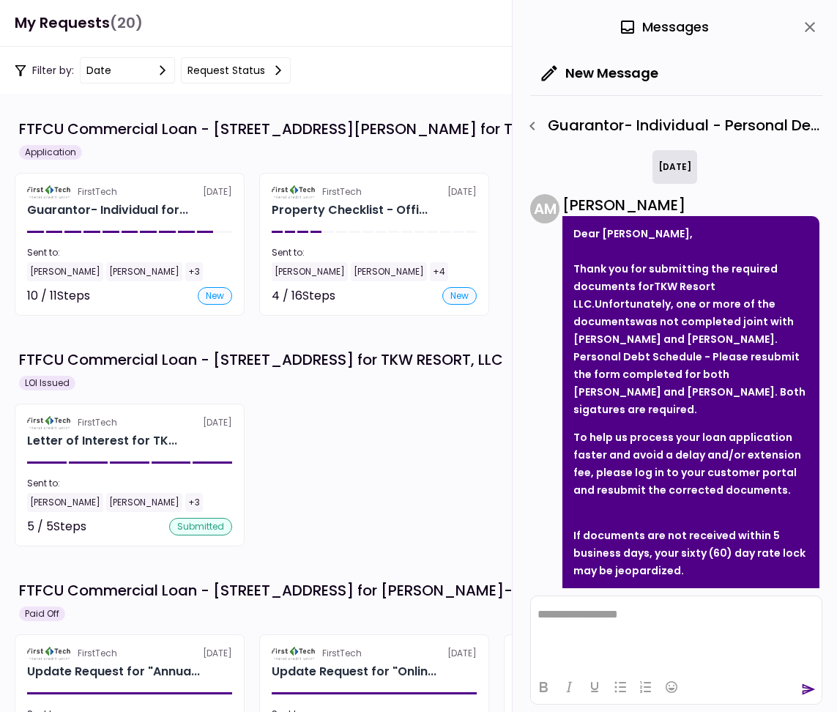
scroll to position [111, 0]
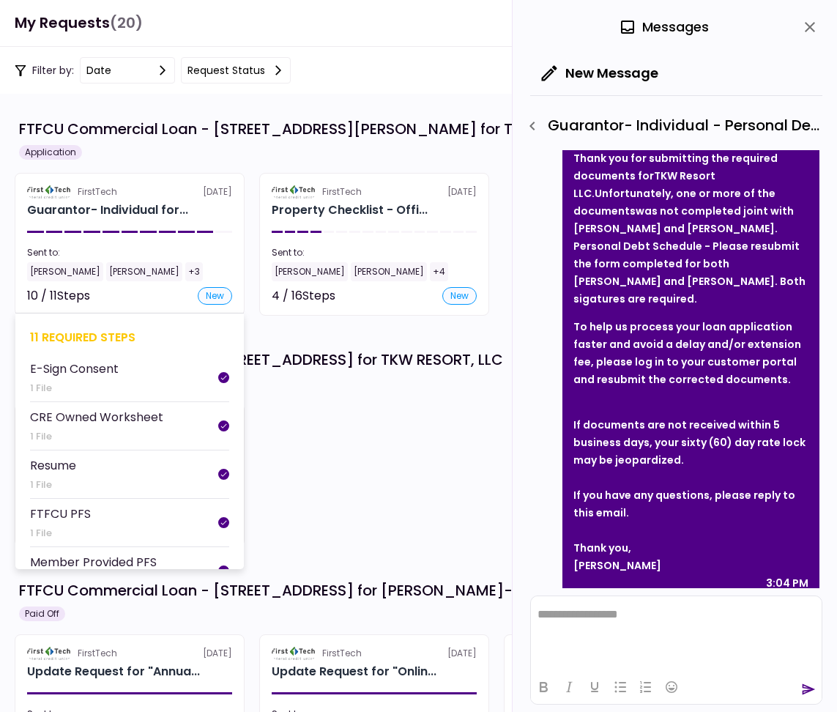
click at [166, 289] on div "10 / 11 Steps new" at bounding box center [129, 296] width 205 height 18
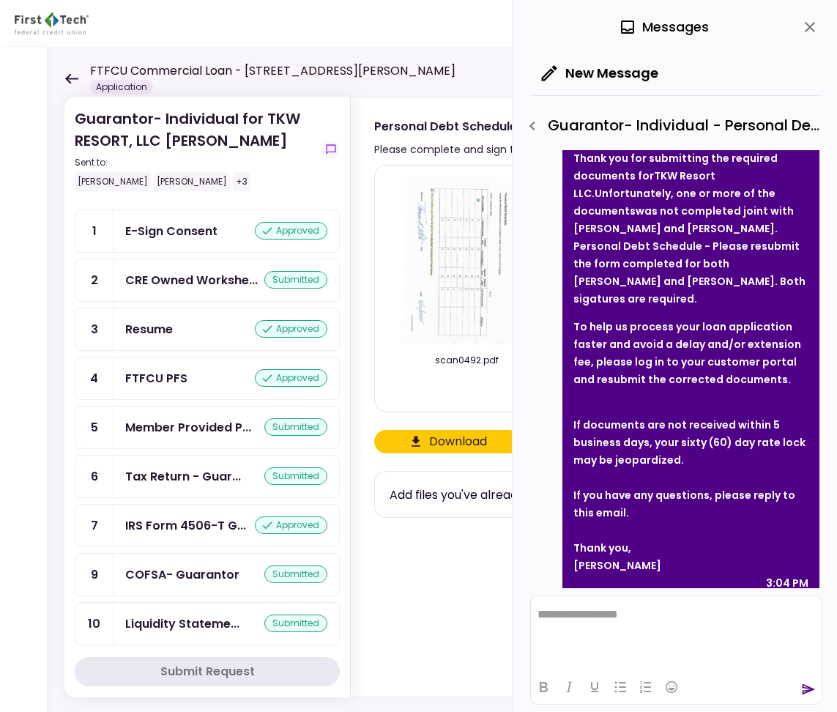
scroll to position [197, 0]
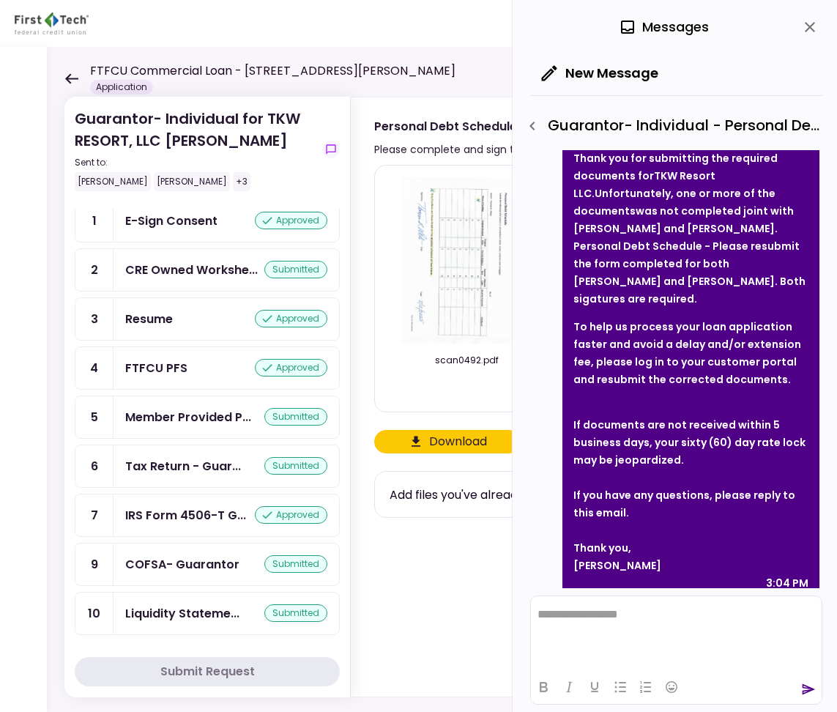
click at [70, 78] on icon at bounding box center [71, 78] width 13 height 10
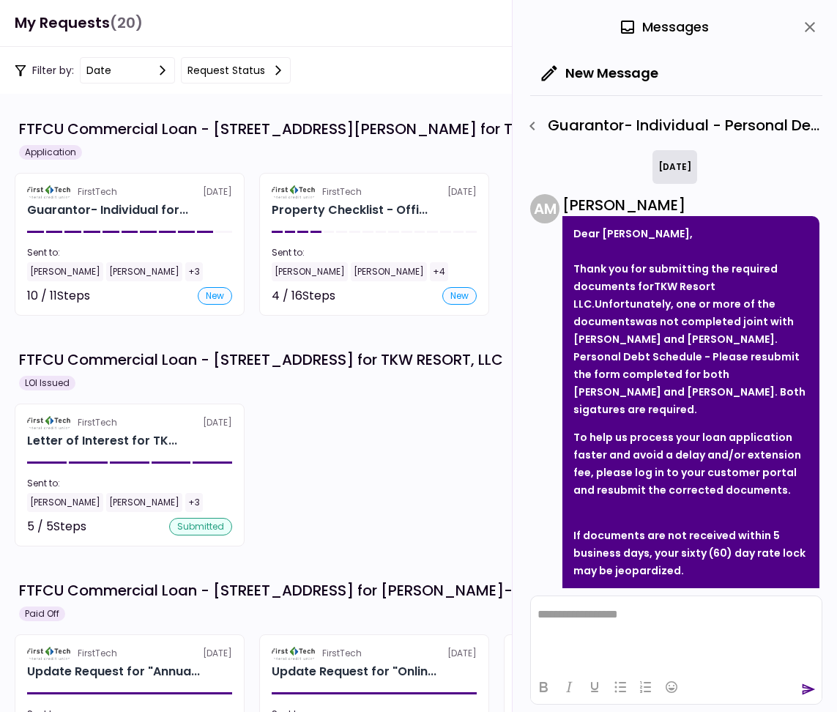
scroll to position [111, 0]
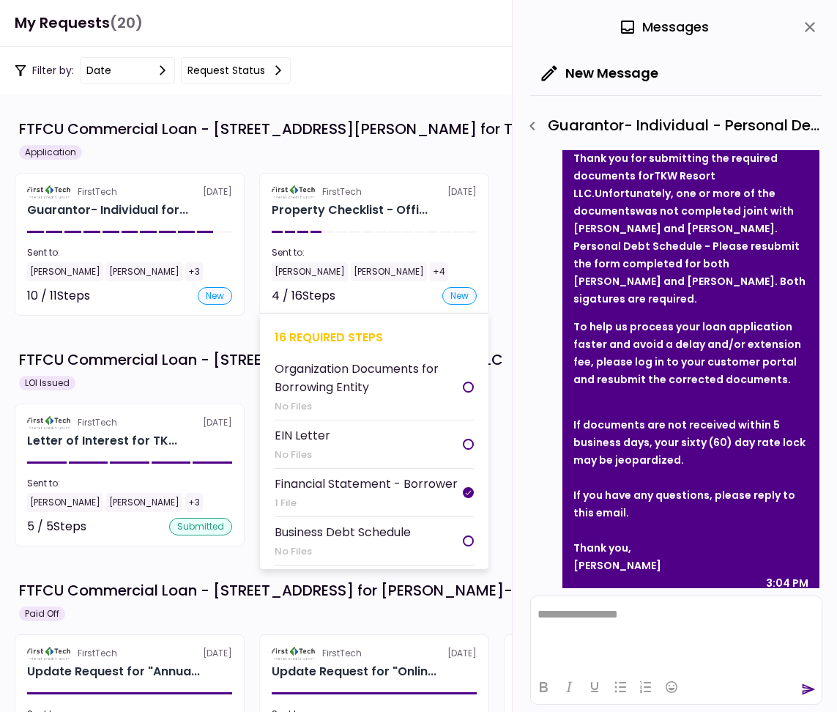
click at [358, 296] on div "4 / 16 Steps new" at bounding box center [374, 296] width 205 height 18
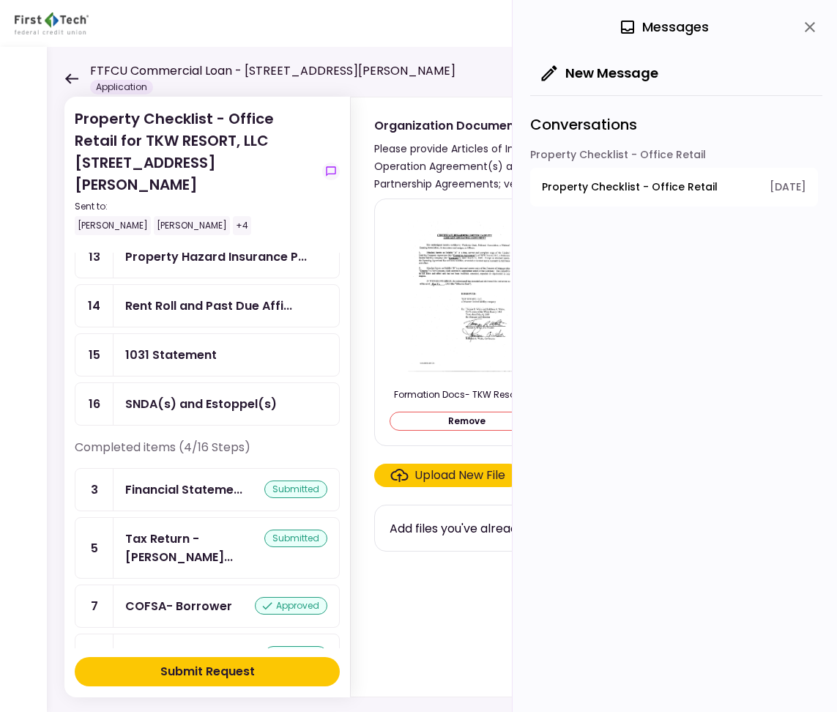
scroll to position [441, 0]
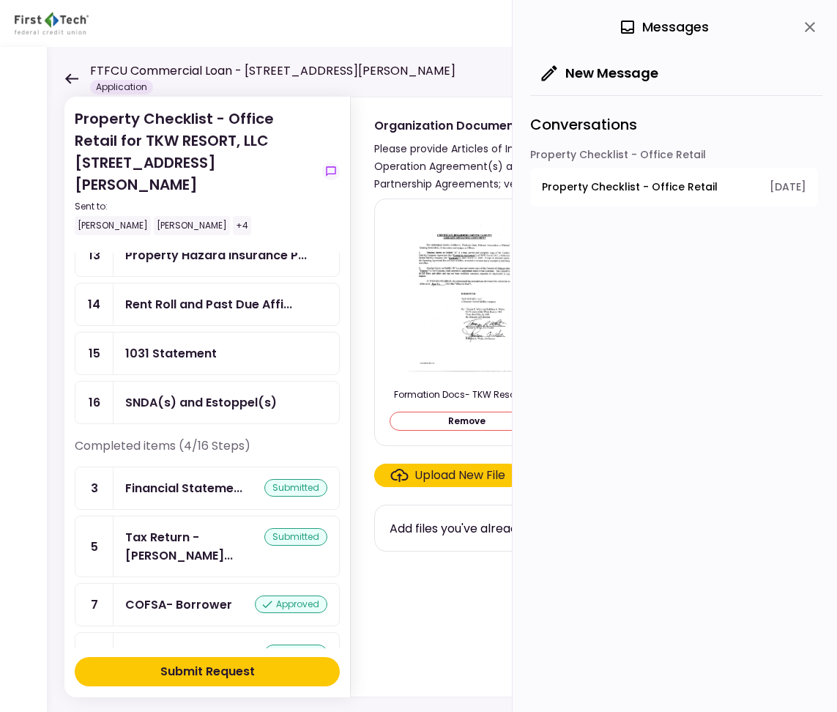
click at [208, 645] on div "Current Rent Roll" at bounding box center [175, 654] width 101 height 18
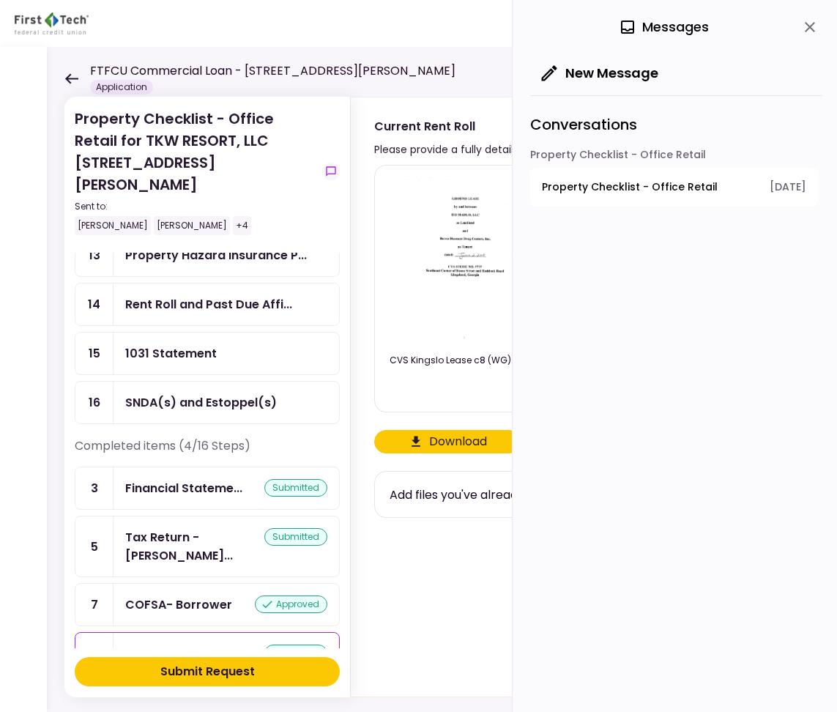
click at [427, 448] on button "Download" at bounding box center [447, 441] width 147 height 23
